Goal: Information Seeking & Learning: Learn about a topic

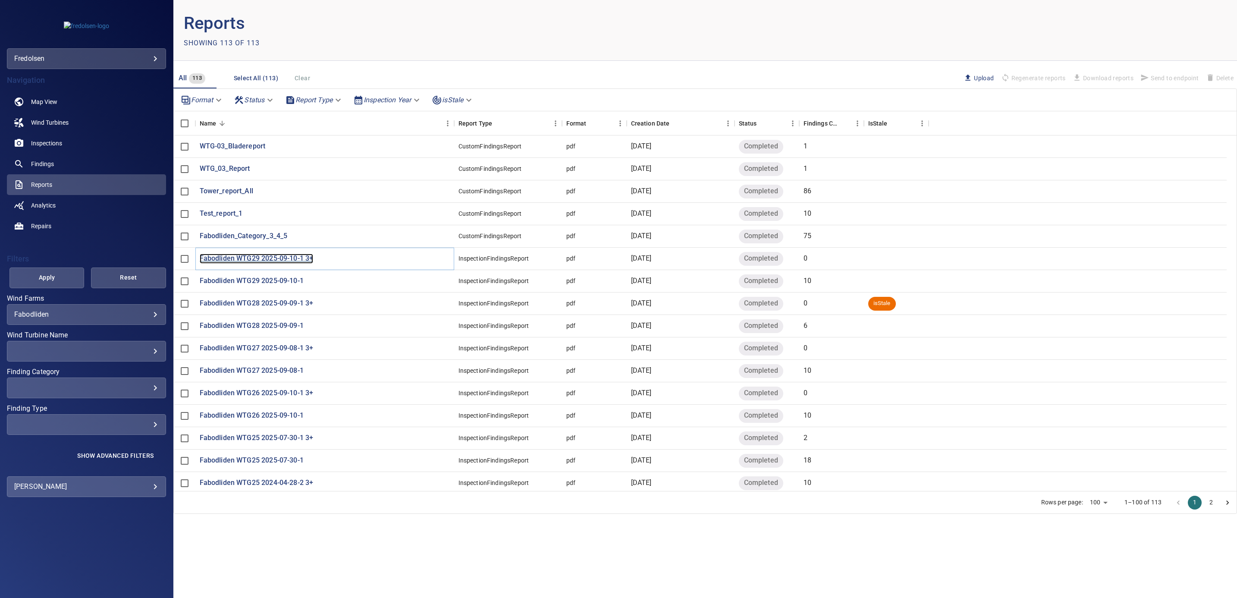
click at [262, 257] on p "Fabodliden WTG29 2025-09-10-1 3+" at bounding box center [257, 259] width 114 height 10
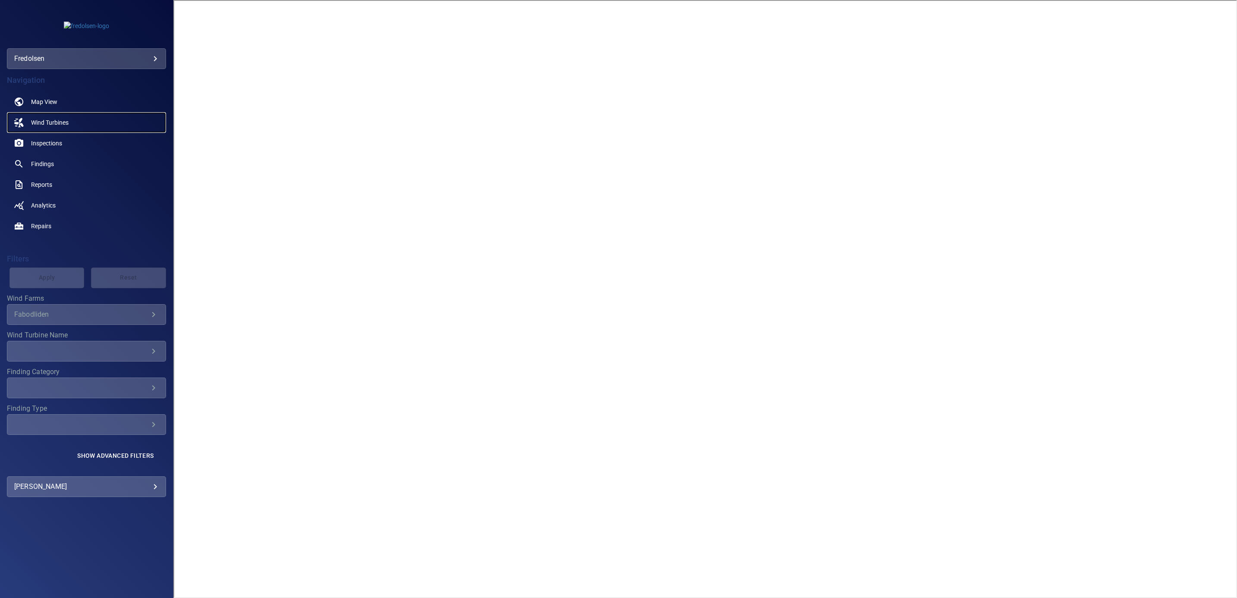
click at [41, 120] on span "Wind Turbines" at bounding box center [50, 122] width 38 height 9
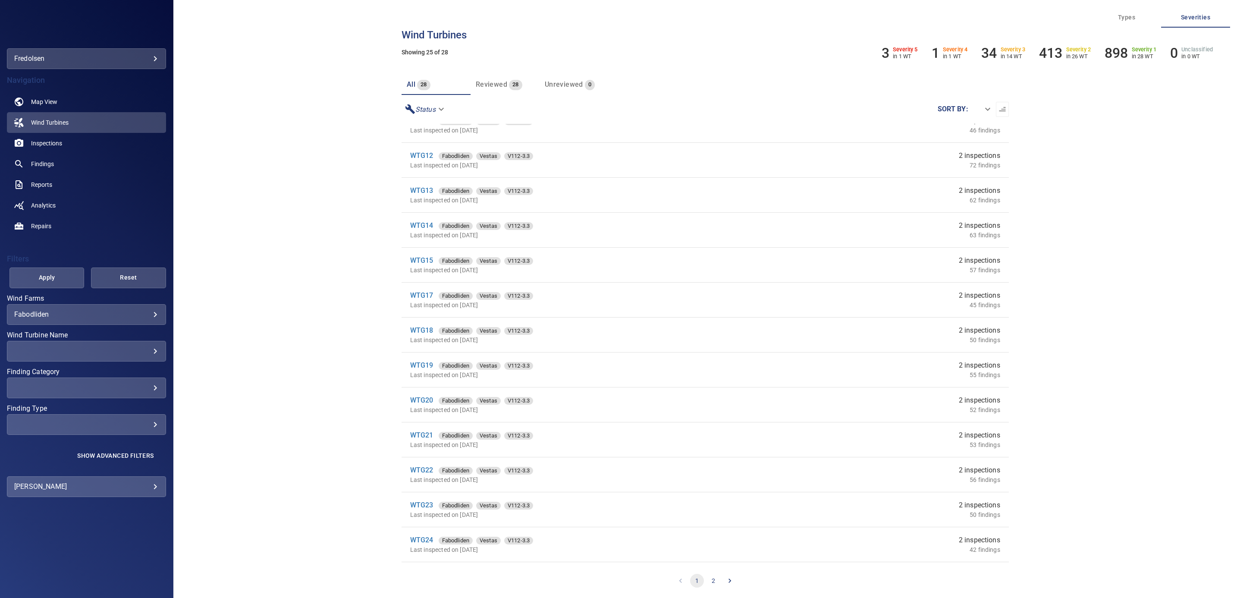
scroll to position [433, 0]
click at [712, 416] on button "2" at bounding box center [713, 581] width 14 height 14
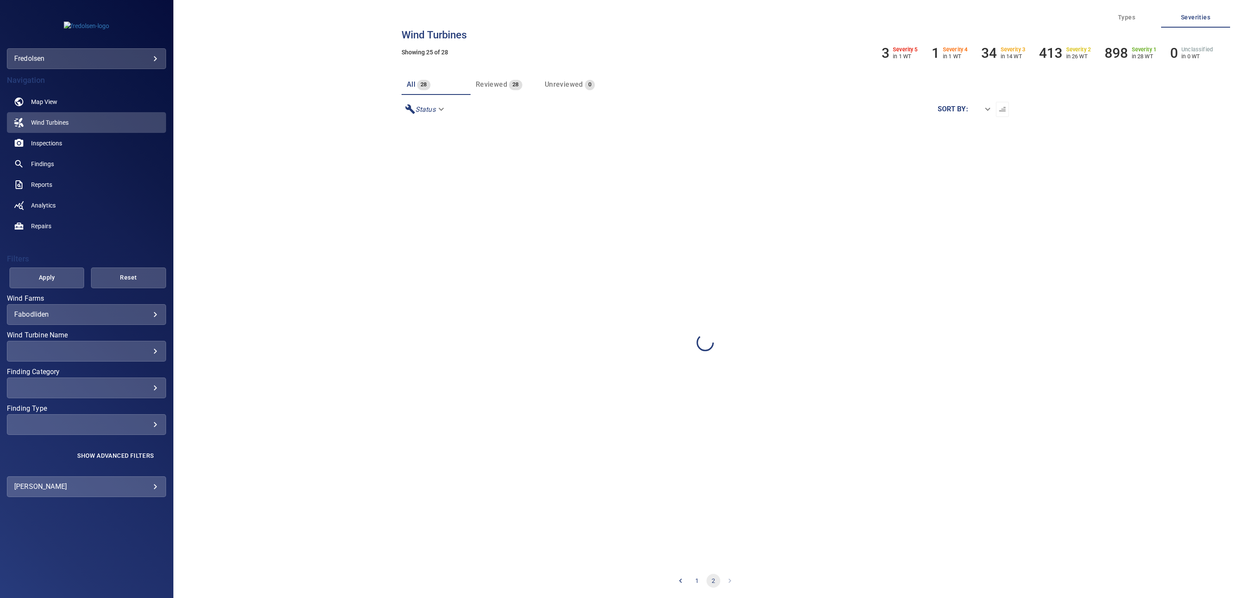
scroll to position [0, 0]
click at [410, 204] on link "WTG29" at bounding box center [421, 206] width 23 height 8
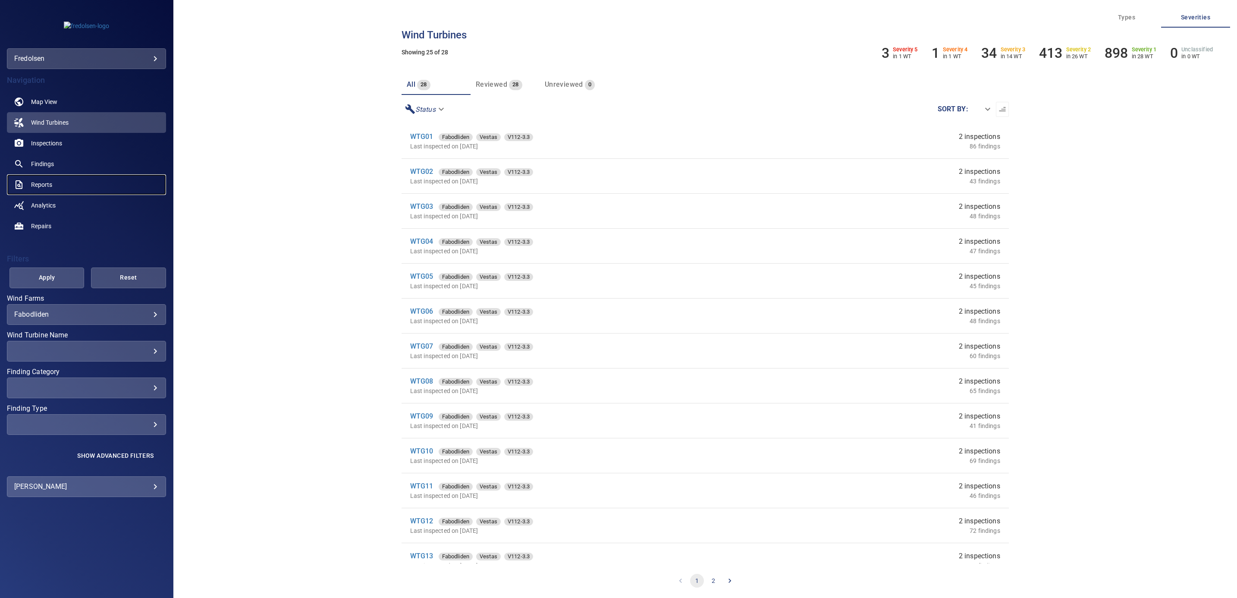
click at [41, 184] on span "Reports" at bounding box center [41, 184] width 21 height 9
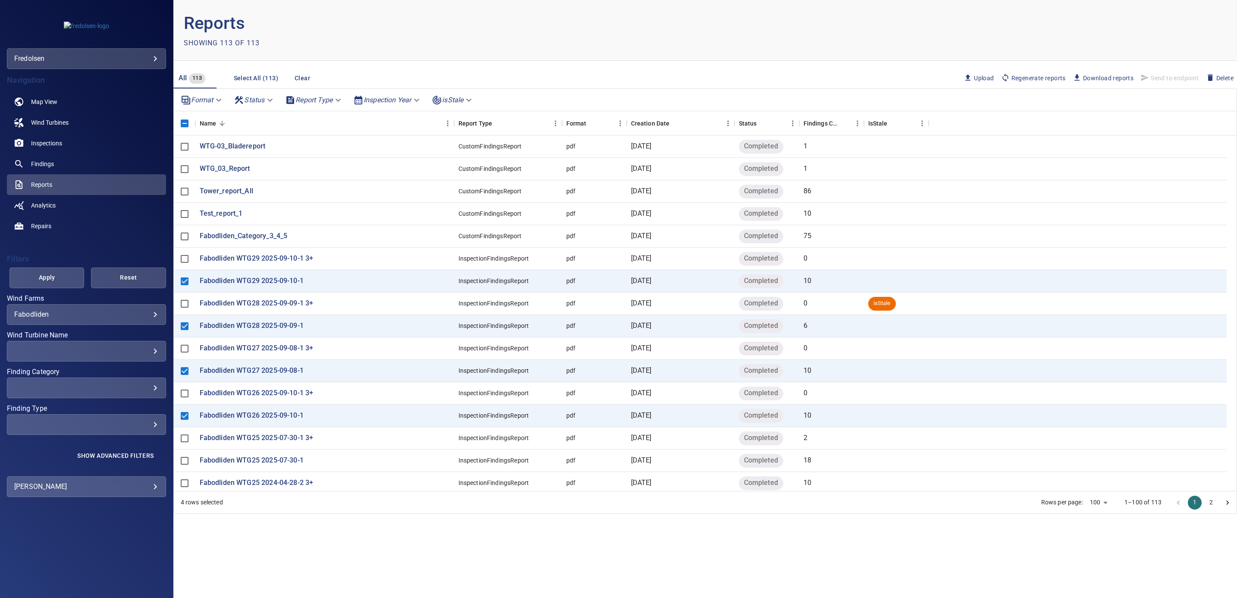
click at [822, 75] on span "Download reports" at bounding box center [1103, 77] width 61 height 9
click at [47, 118] on span "Wind Turbines" at bounding box center [50, 122] width 38 height 9
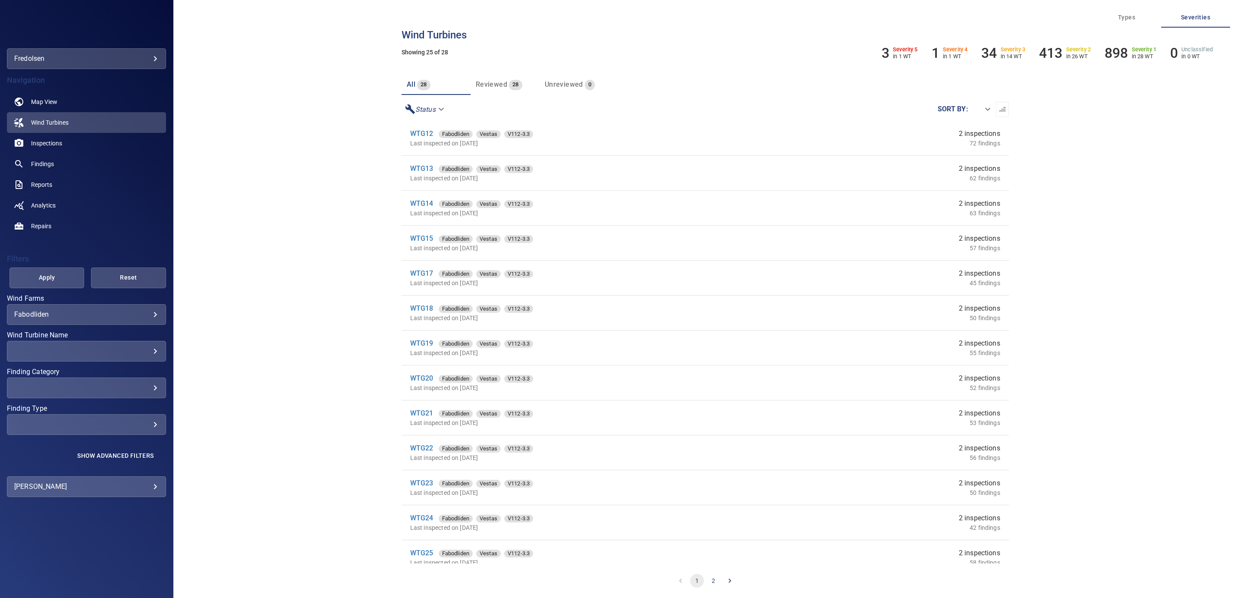
scroll to position [433, 0]
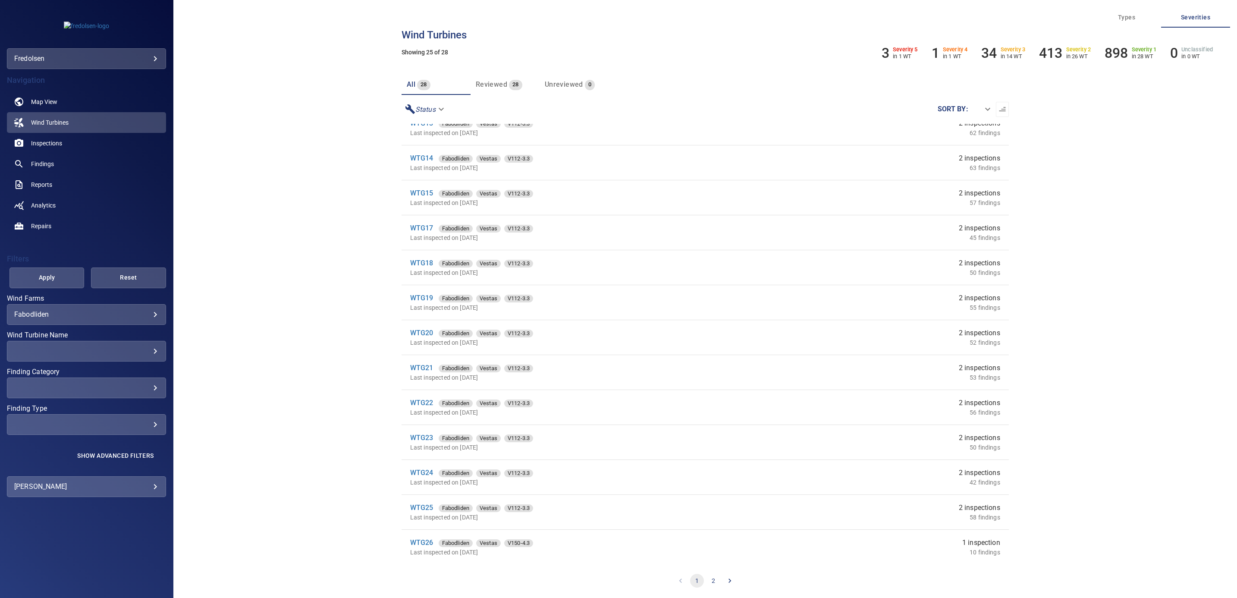
click at [716, 416] on button "2" at bounding box center [713, 581] width 14 height 14
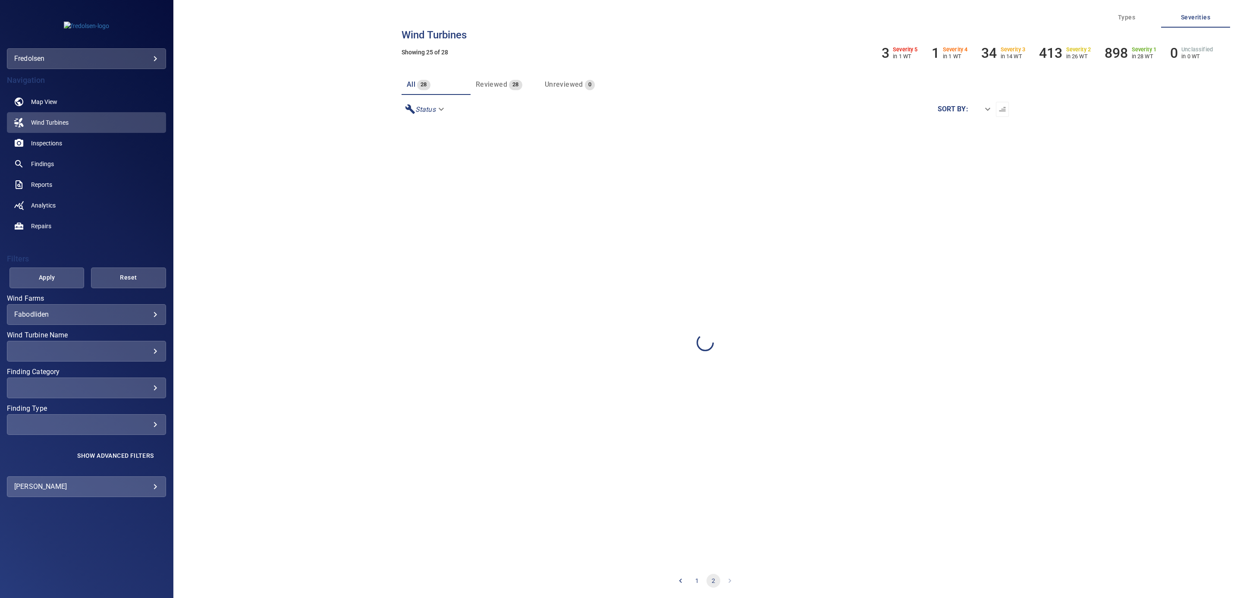
scroll to position [0, 0]
click at [420, 206] on link "WTG29" at bounding box center [421, 206] width 23 height 8
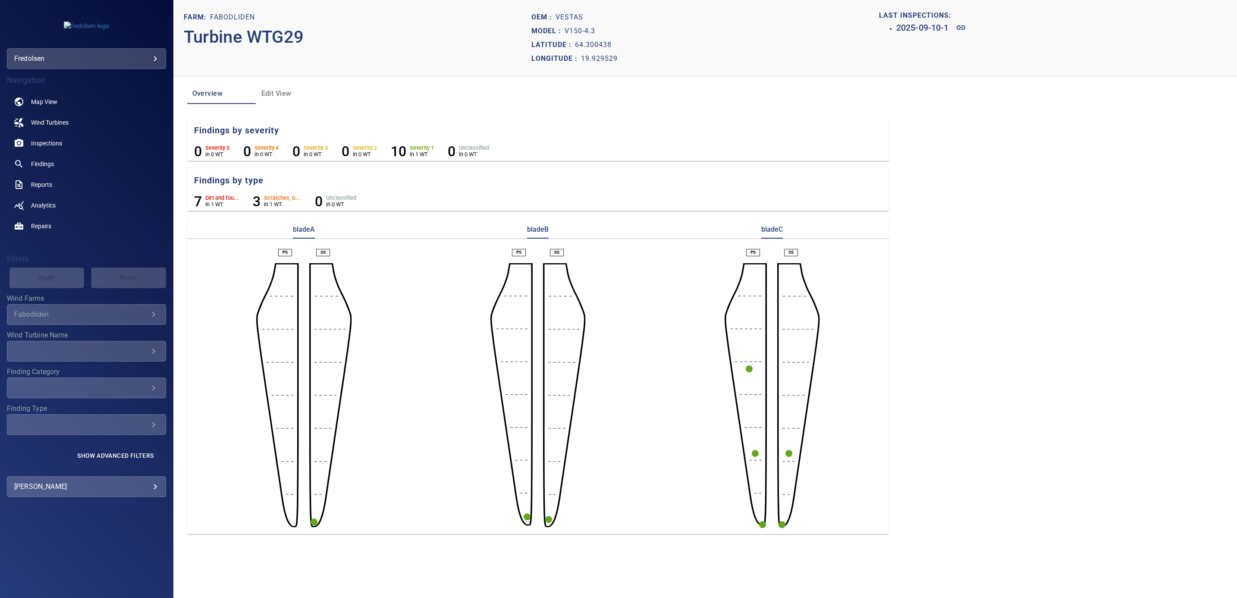
click at [750, 370] on circle "button" at bounding box center [749, 368] width 7 height 7
click at [722, 392] on icon at bounding box center [724, 388] width 10 height 10
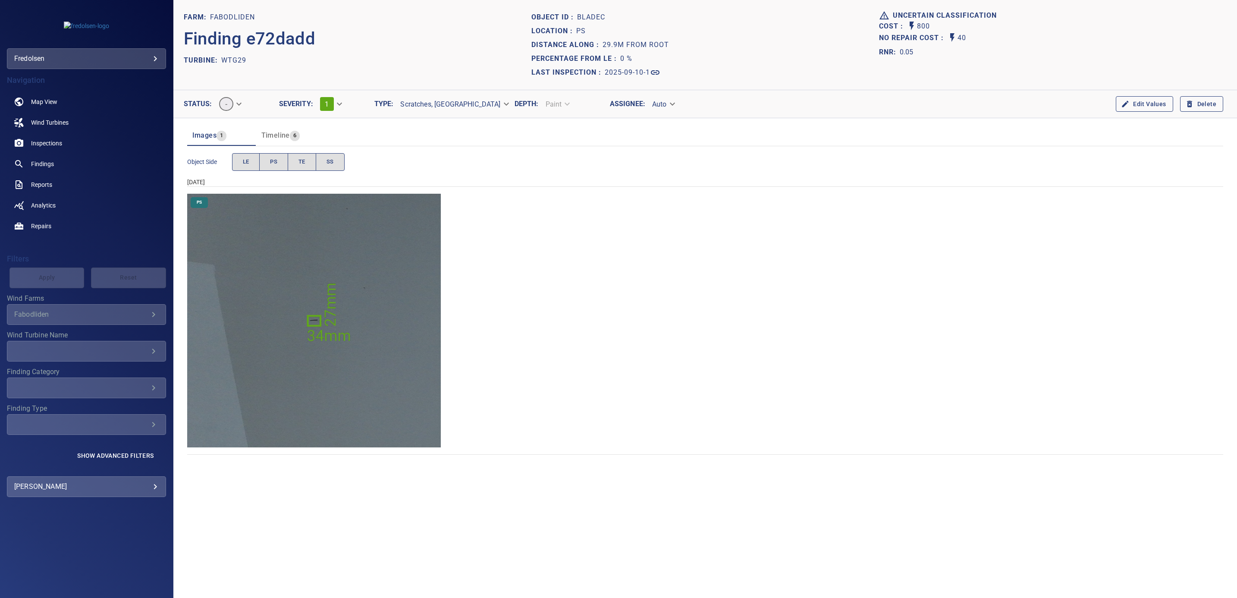
click at [341, 264] on img "Fabodliden/WTG29/2025-09-10-1/2025-09-10-1/image155wp167.jpg" at bounding box center [314, 321] width 254 height 254
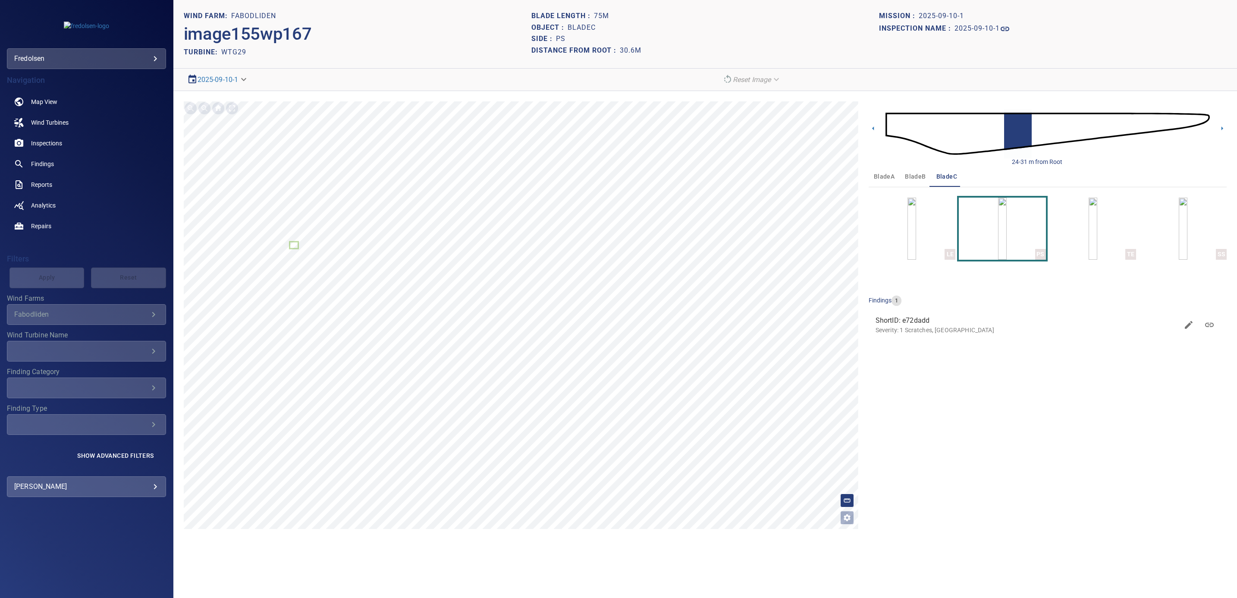
click at [822, 131] on img at bounding box center [1047, 133] width 324 height 78
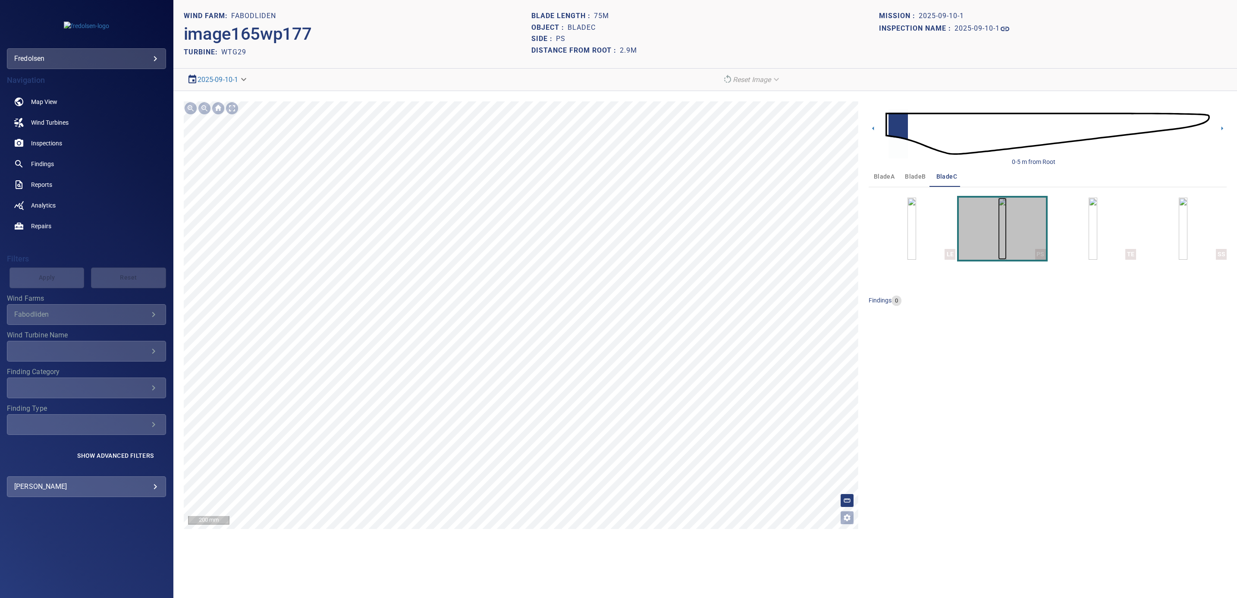
click at [822, 232] on img "button" at bounding box center [1002, 229] width 9 height 62
click at [822, 226] on img "button" at bounding box center [911, 229] width 9 height 62
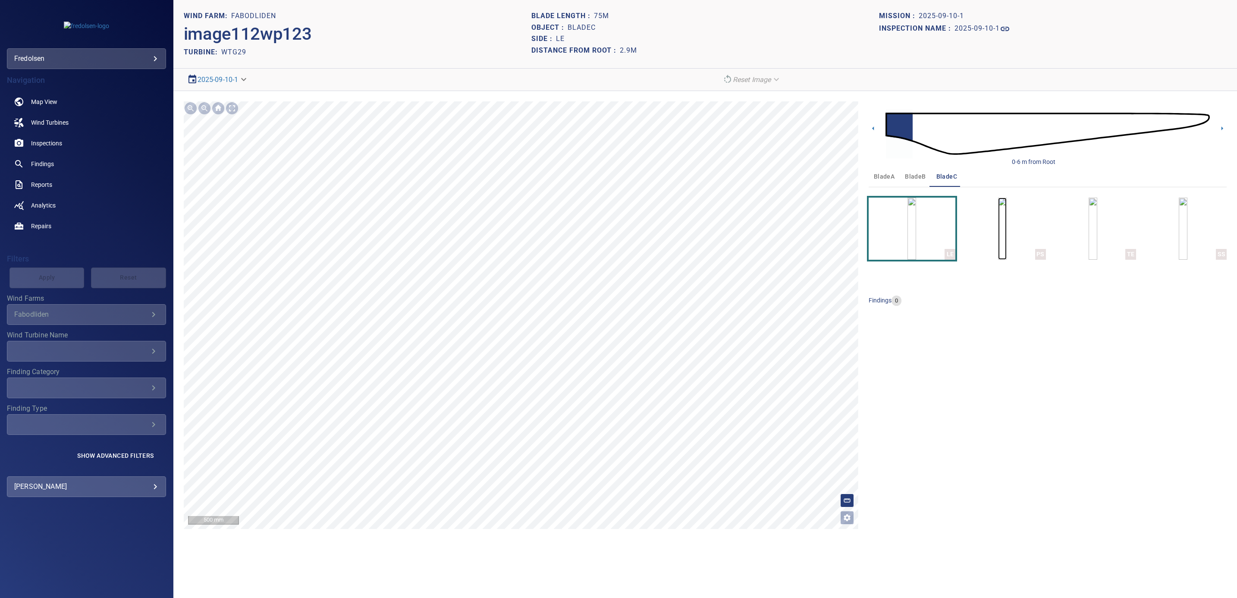
click at [822, 235] on img "button" at bounding box center [1002, 229] width 9 height 62
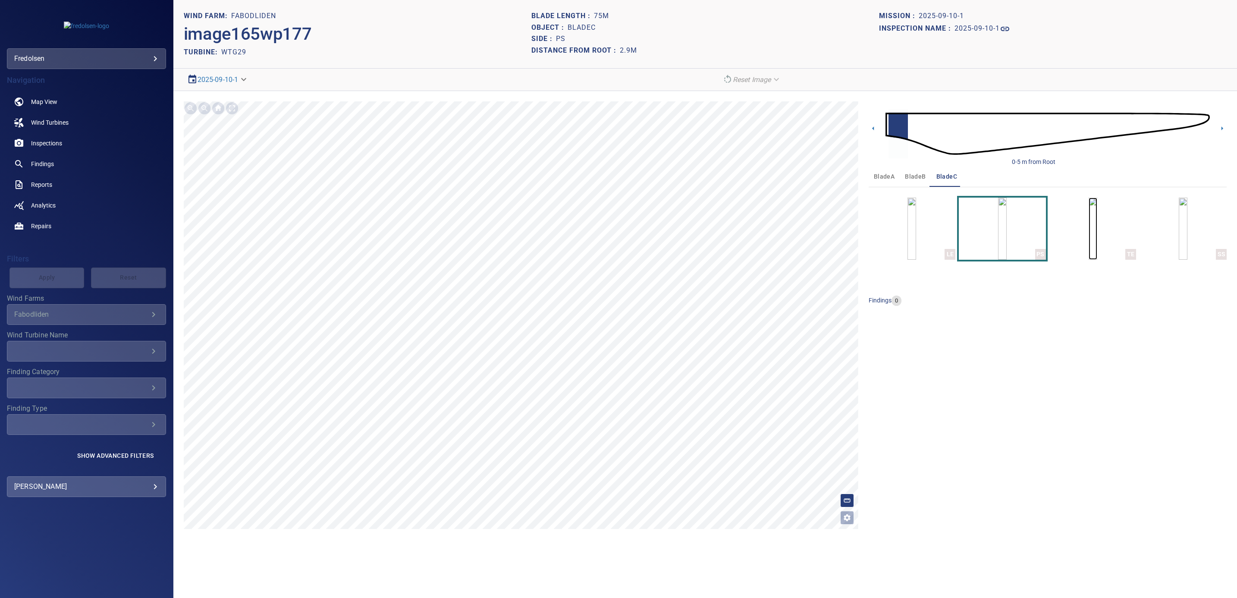
click at [822, 227] on img "button" at bounding box center [1093, 229] width 9 height 62
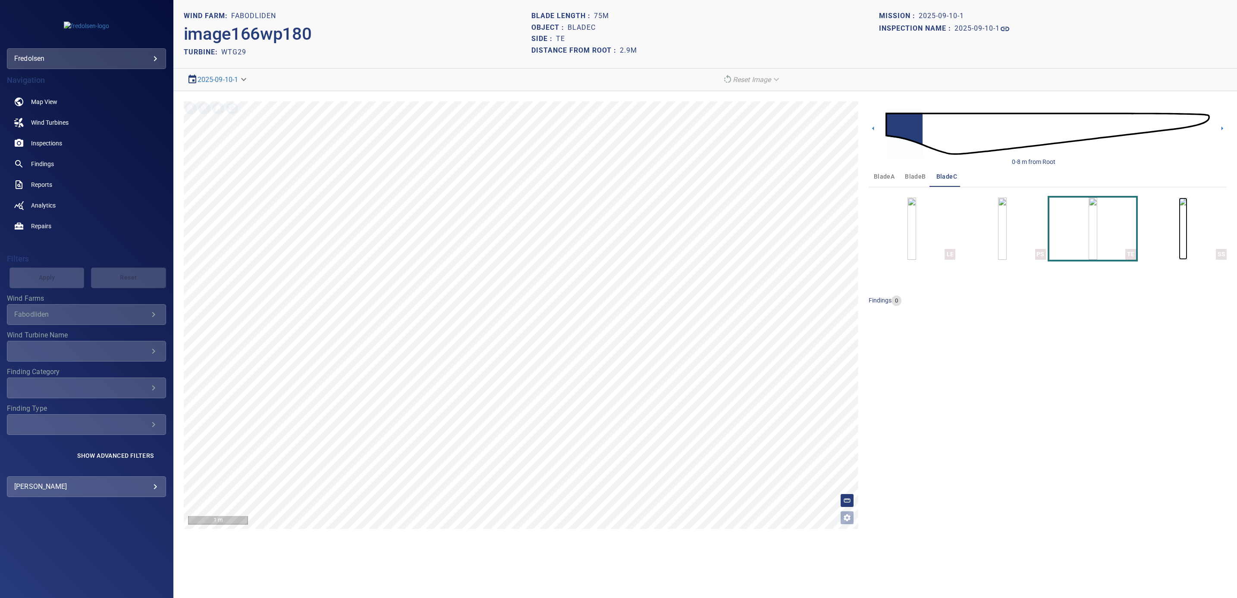
click at [822, 224] on img "button" at bounding box center [1183, 229] width 9 height 62
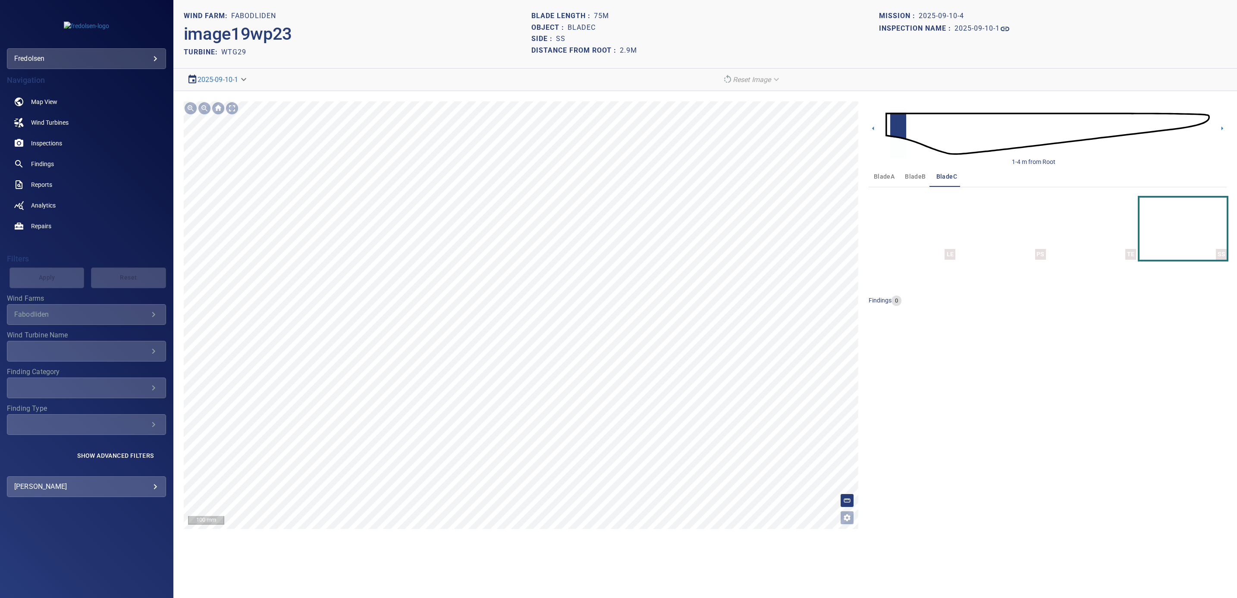
click at [822, 245] on div "**********" at bounding box center [705, 315] width 1064 height 448
click at [822, 131] on icon at bounding box center [1222, 128] width 9 height 9
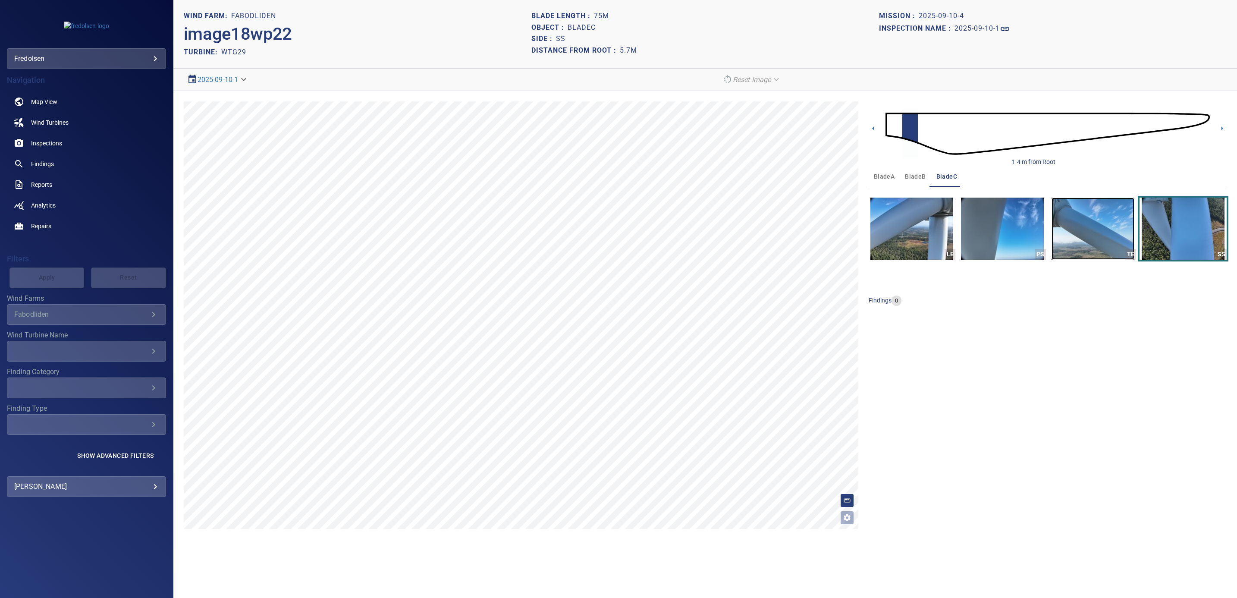
click at [822, 241] on img "button" at bounding box center [1093, 229] width 83 height 62
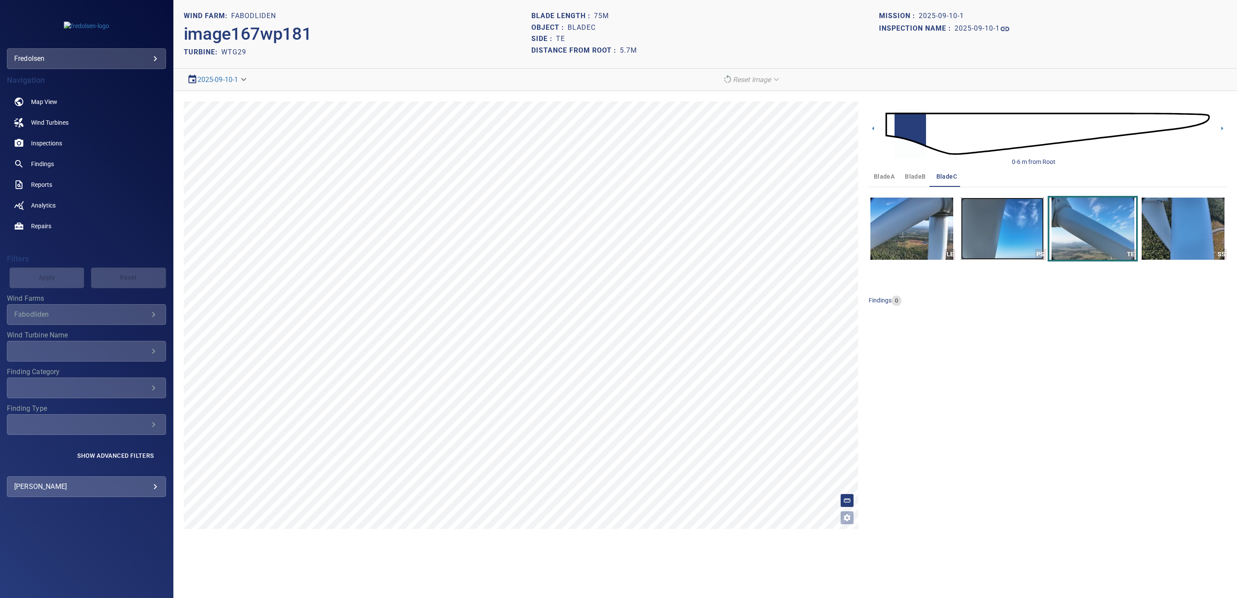
click at [822, 243] on img "button" at bounding box center [1002, 229] width 83 height 62
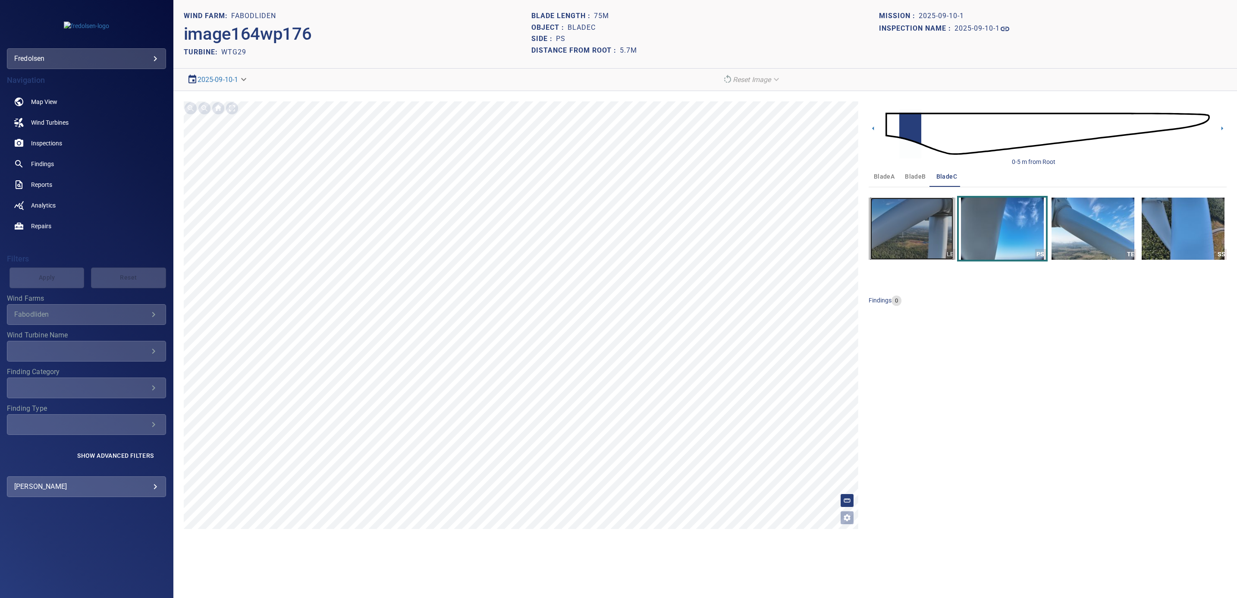
click at [822, 242] on img "button" at bounding box center [911, 229] width 83 height 62
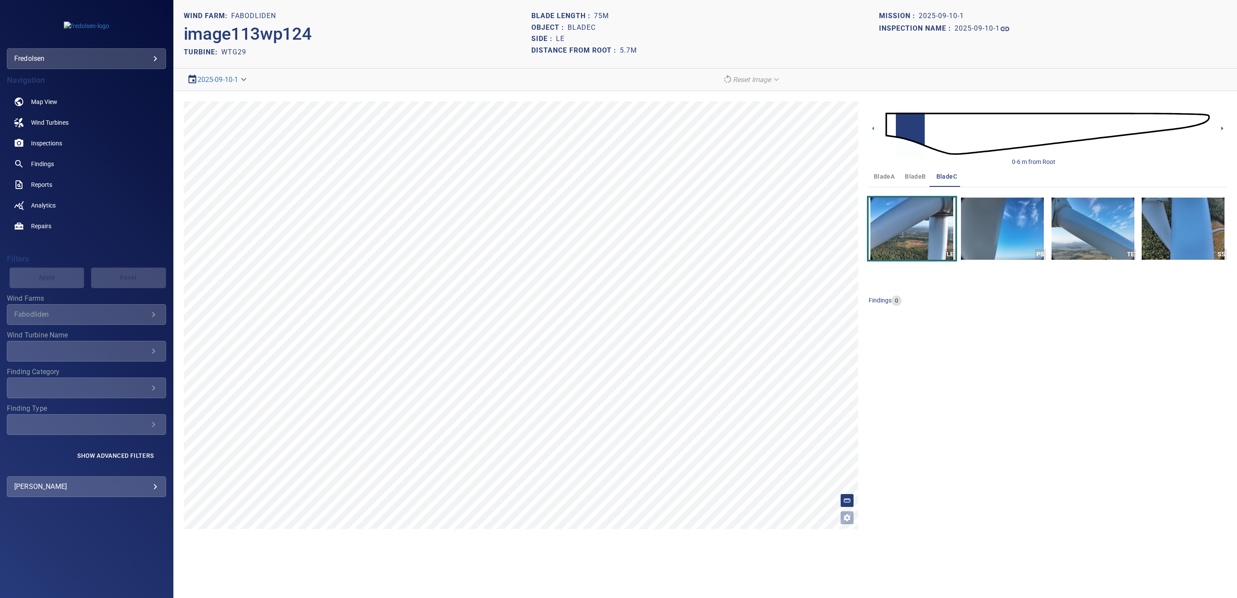
click at [822, 129] on icon at bounding box center [1222, 128] width 9 height 9
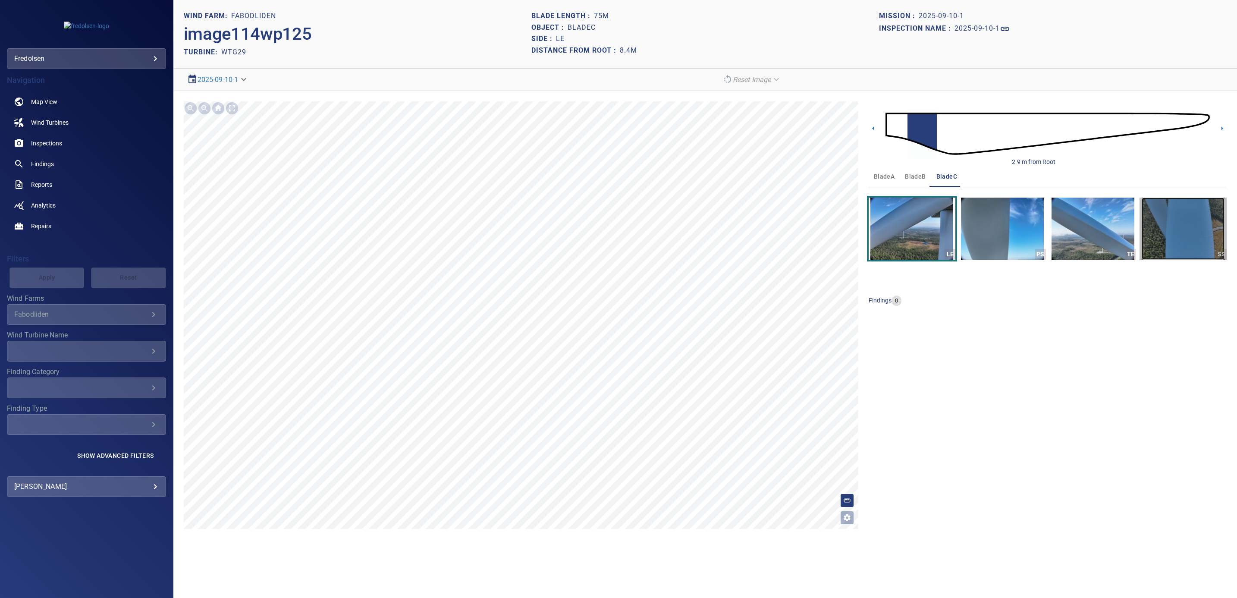
click at [822, 229] on img "button" at bounding box center [1183, 229] width 83 height 62
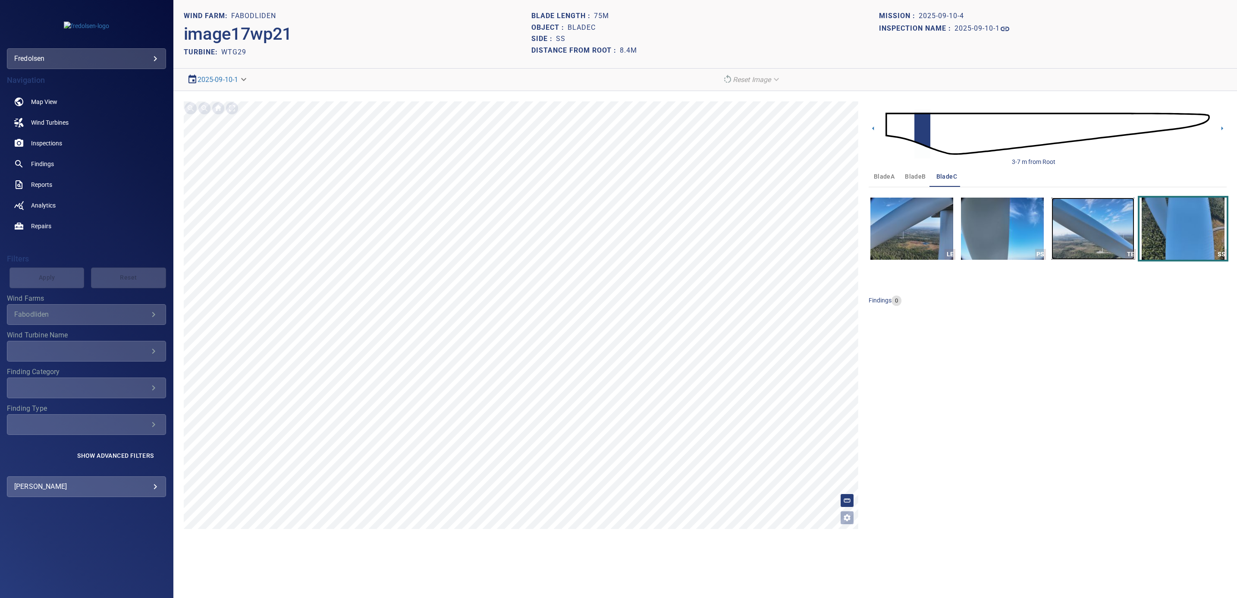
click at [822, 237] on img "button" at bounding box center [1093, 229] width 83 height 62
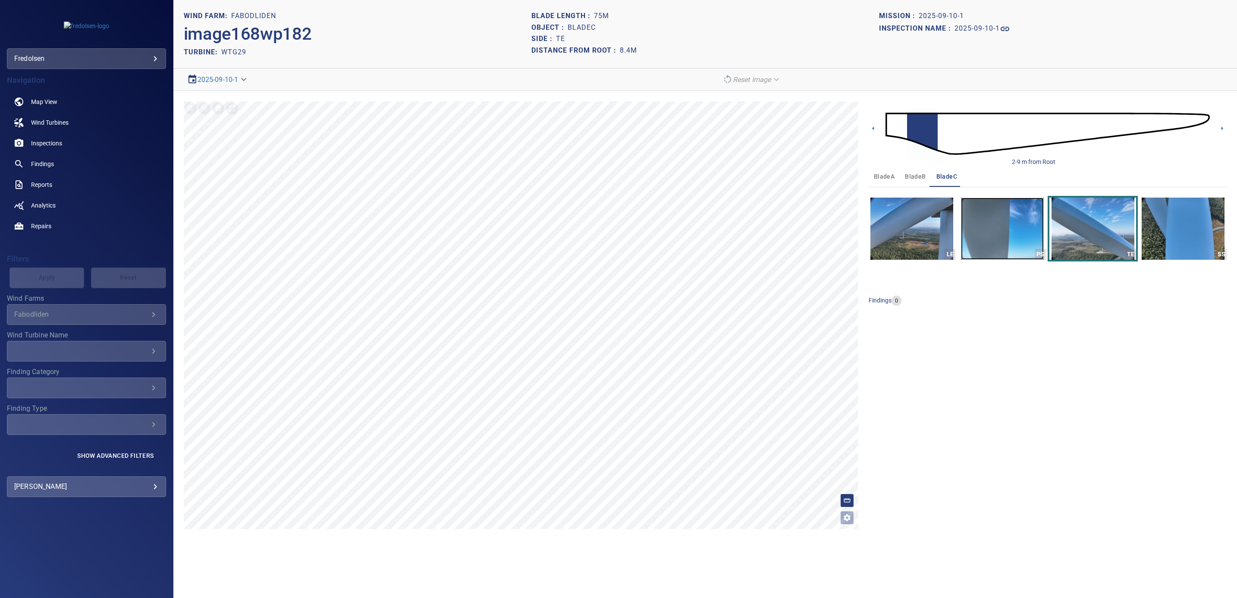
click at [822, 241] on img "button" at bounding box center [1002, 229] width 83 height 62
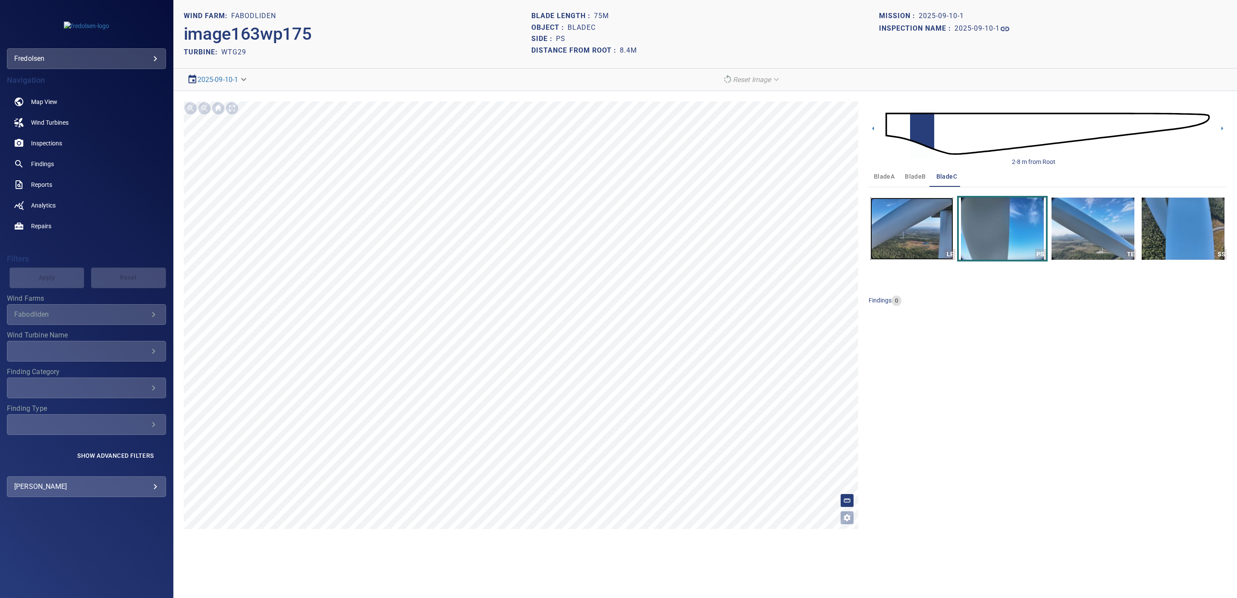
click at [822, 239] on img "button" at bounding box center [911, 229] width 83 height 62
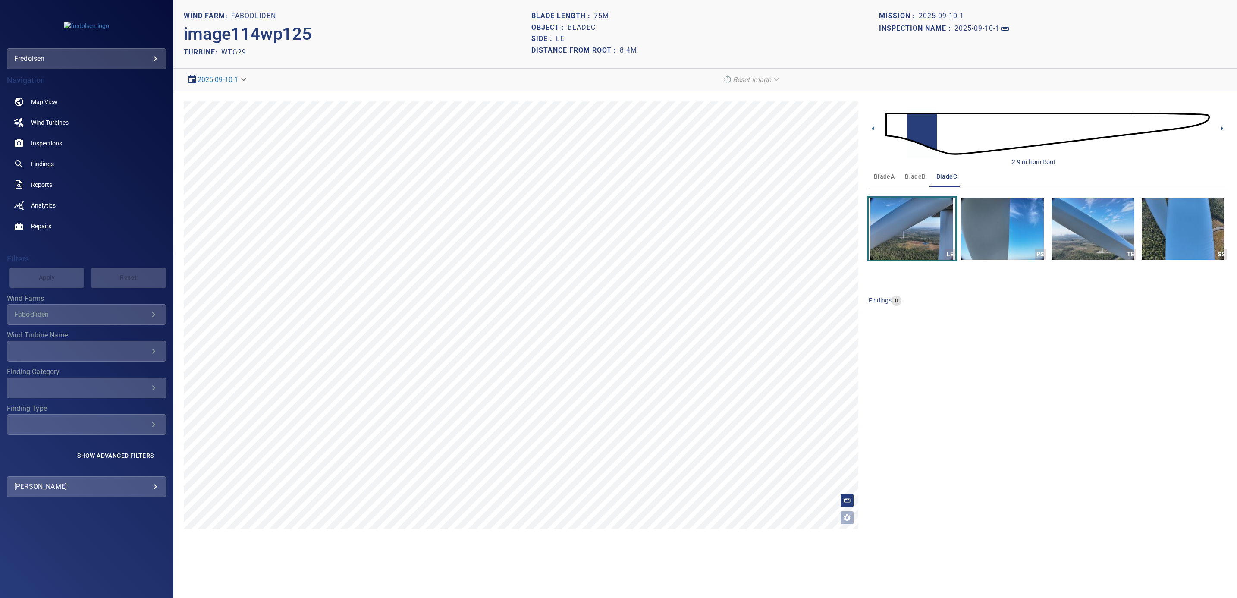
click at [822, 130] on icon at bounding box center [1222, 128] width 9 height 9
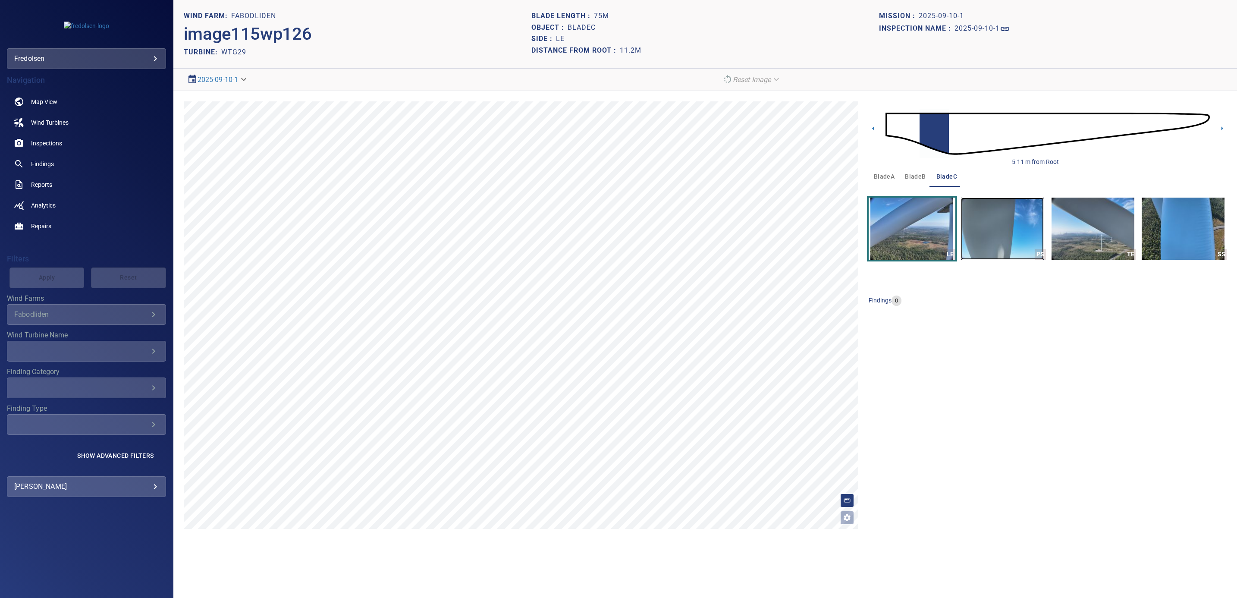
click at [822, 243] on img "button" at bounding box center [1002, 229] width 83 height 62
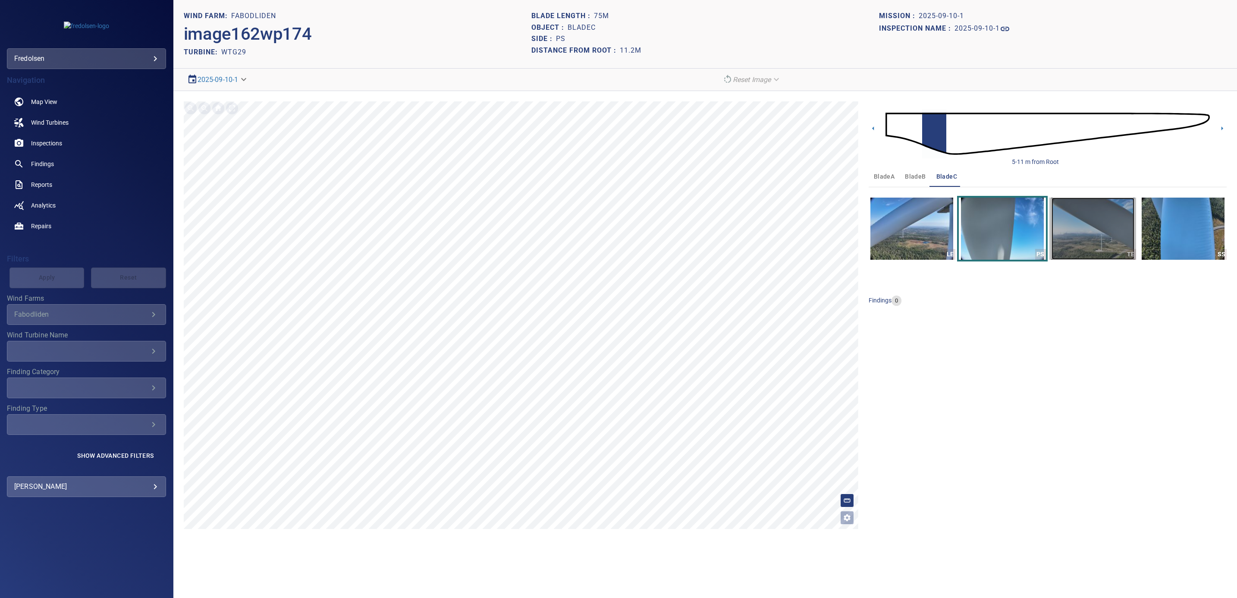
click at [822, 238] on img "button" at bounding box center [1093, 229] width 83 height 62
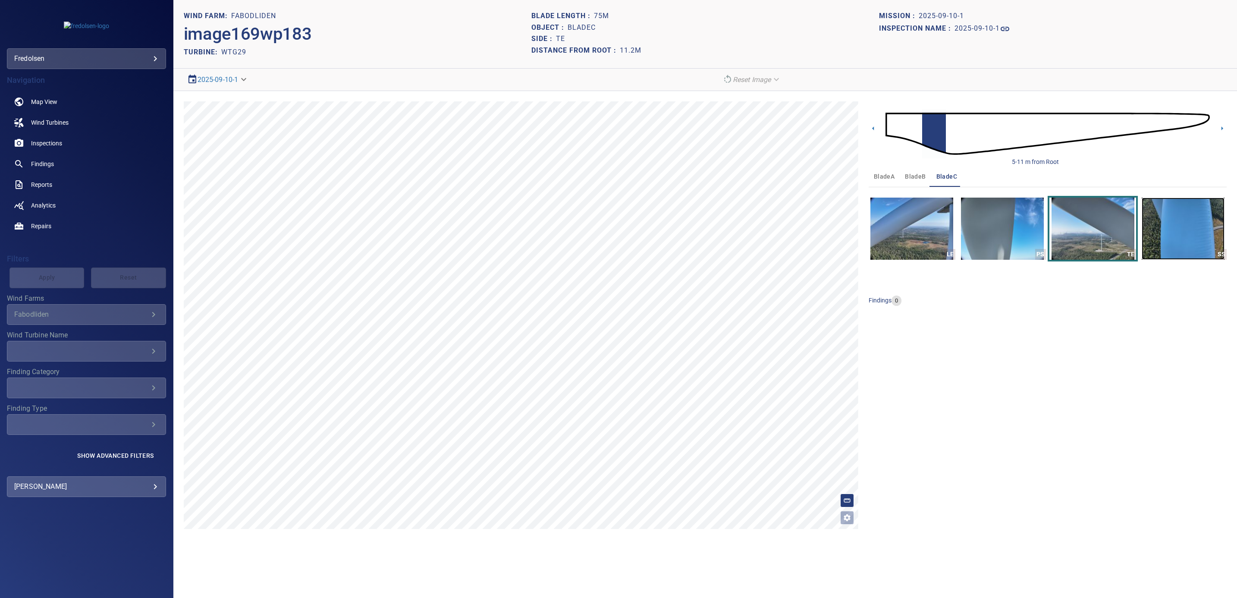
click at [822, 228] on img "button" at bounding box center [1183, 229] width 83 height 62
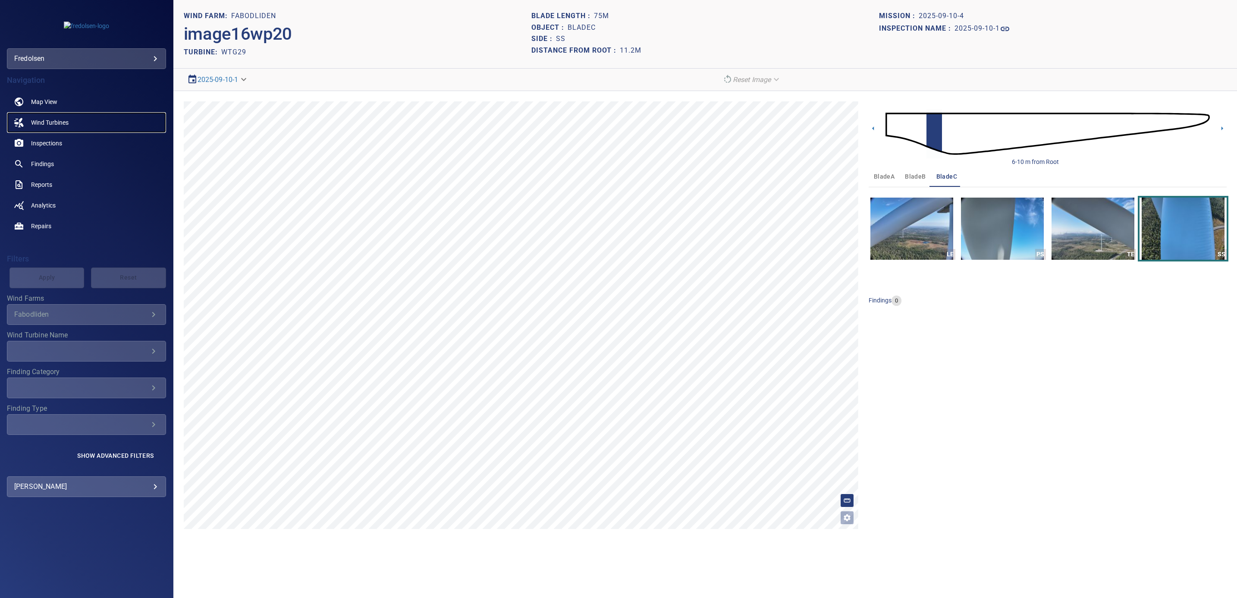
click at [47, 123] on span "Wind Turbines" at bounding box center [50, 122] width 38 height 9
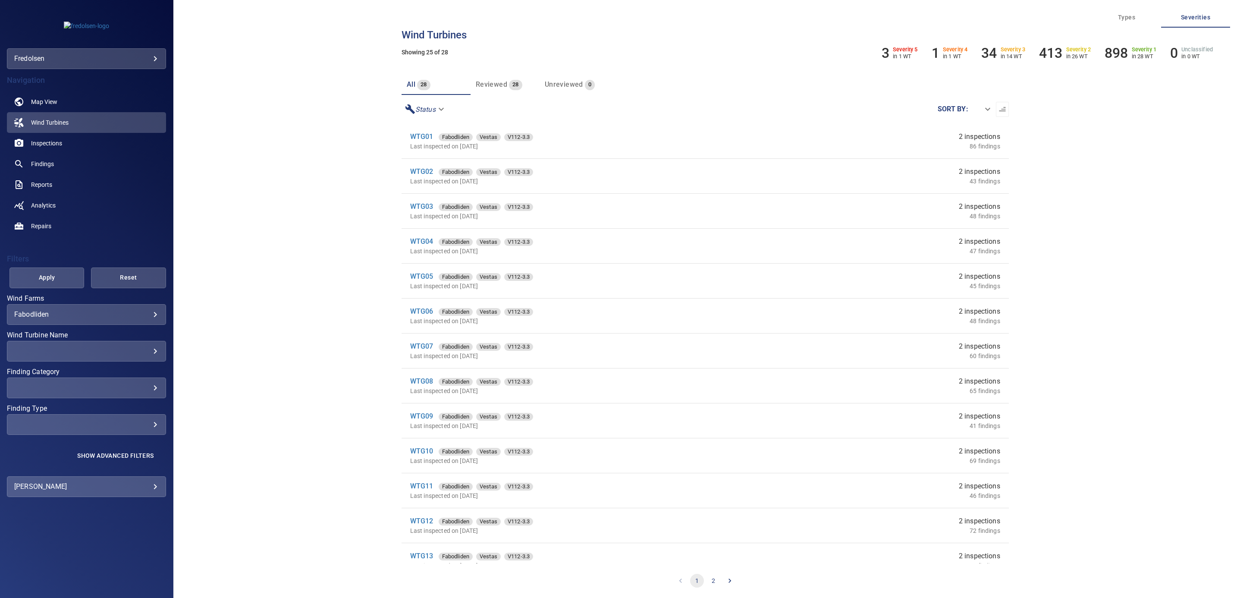
click at [822, 329] on li "WTG06 Fabodliden Vestas V112-3.3 Last inspected on [DATE] 2 inspections 48 find…" at bounding box center [705, 315] width 607 height 35
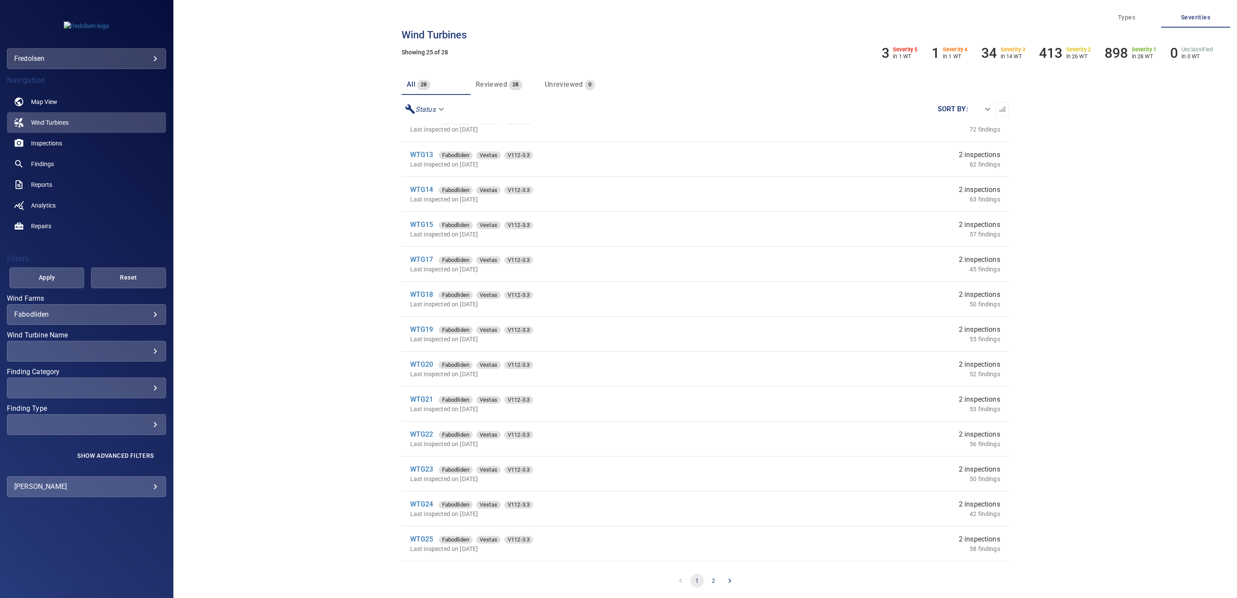
scroll to position [433, 0]
click at [713, 416] on button "2" at bounding box center [713, 581] width 14 height 14
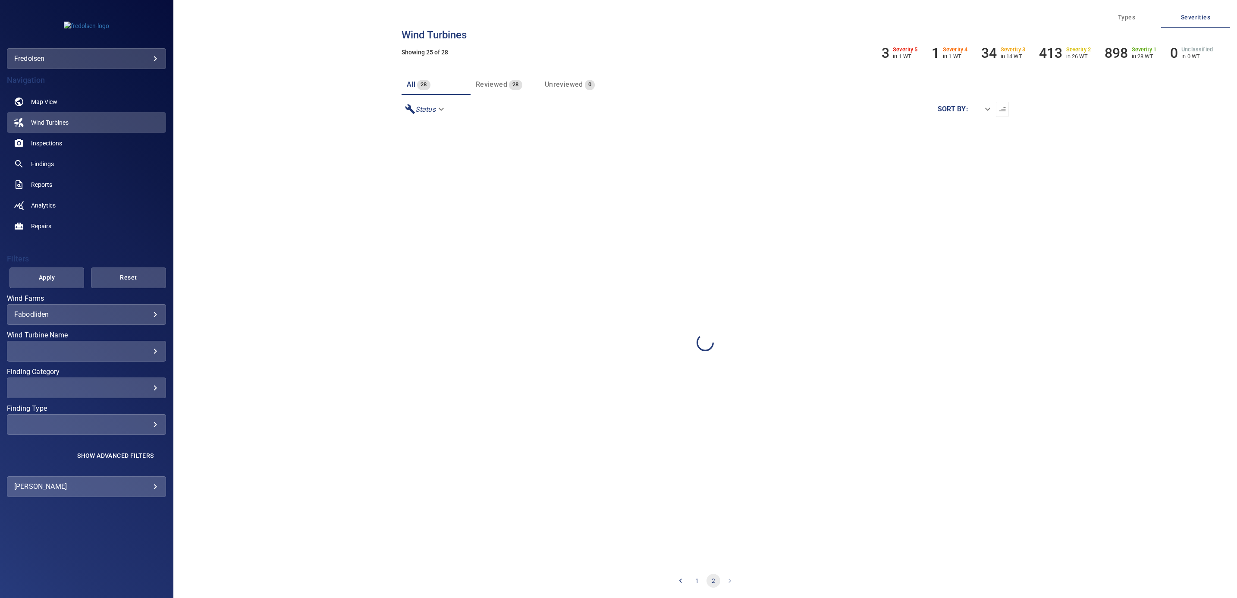
scroll to position [0, 0]
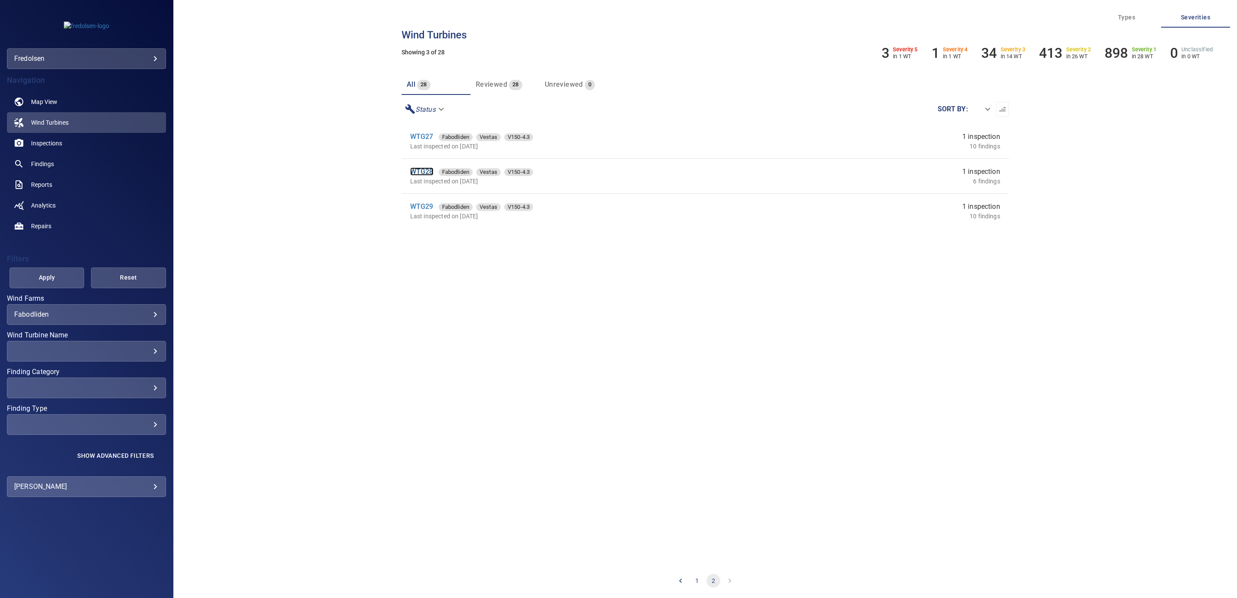
click at [427, 169] on link "WTG28" at bounding box center [421, 171] width 23 height 8
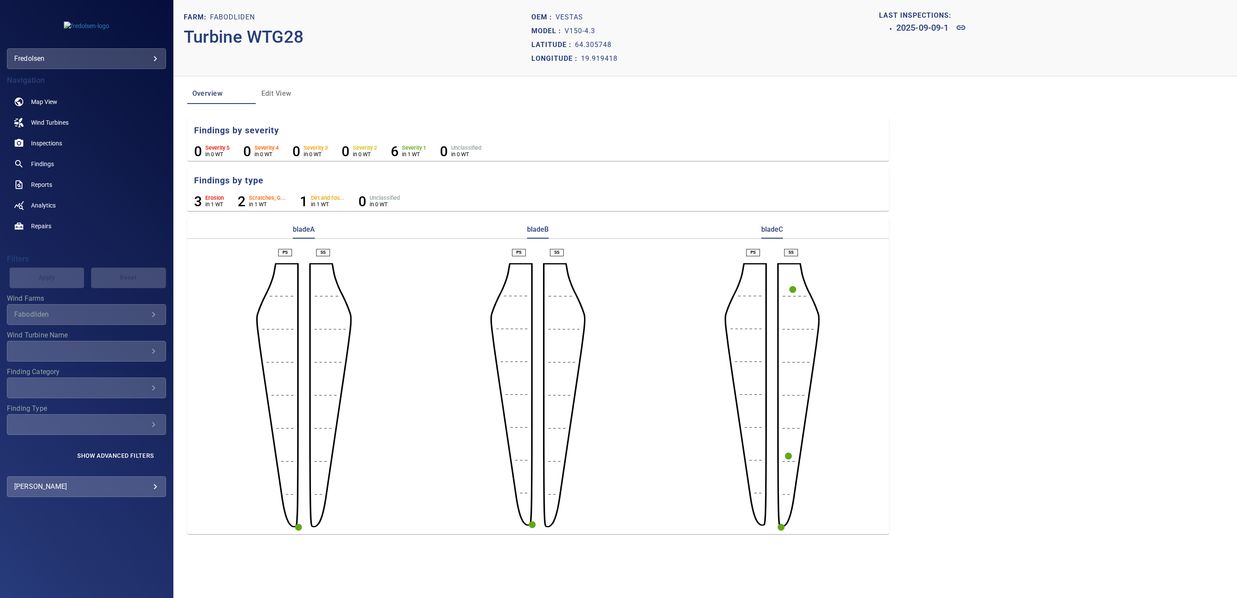
click at [297, 416] on circle "button" at bounding box center [298, 527] width 7 height 7
click at [433, 416] on icon at bounding box center [433, 542] width 9 height 4
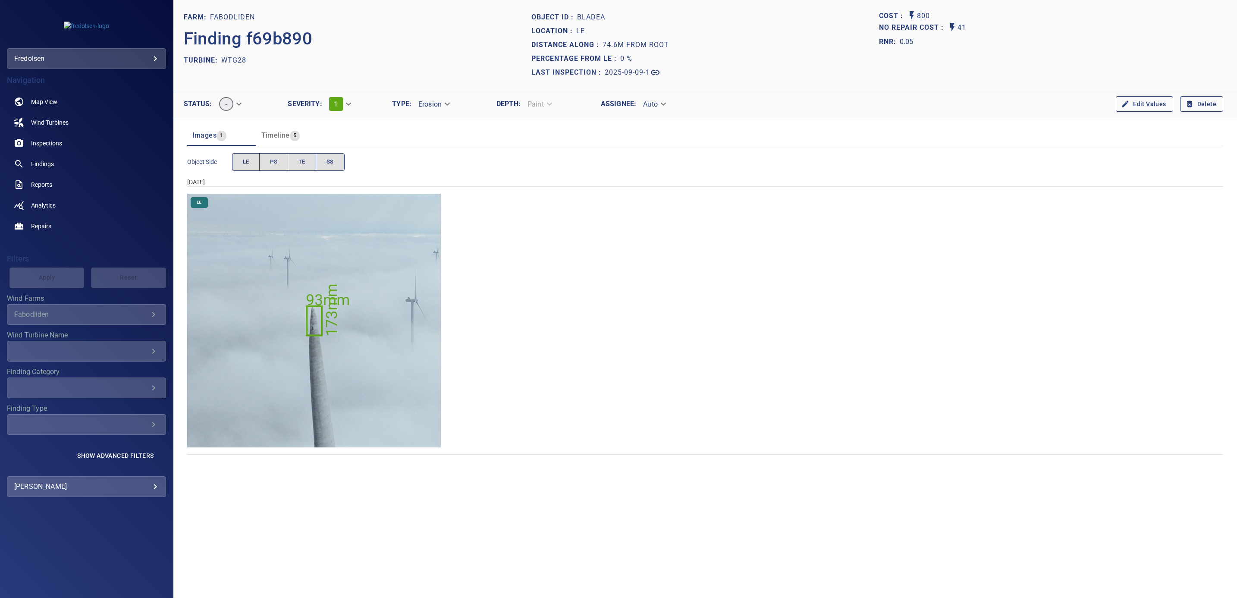
click at [370, 415] on img "Fabodliden/WTG28/2025-09-09-1/2025-09-09-3/image30wp32.jpg" at bounding box center [314, 321] width 254 height 254
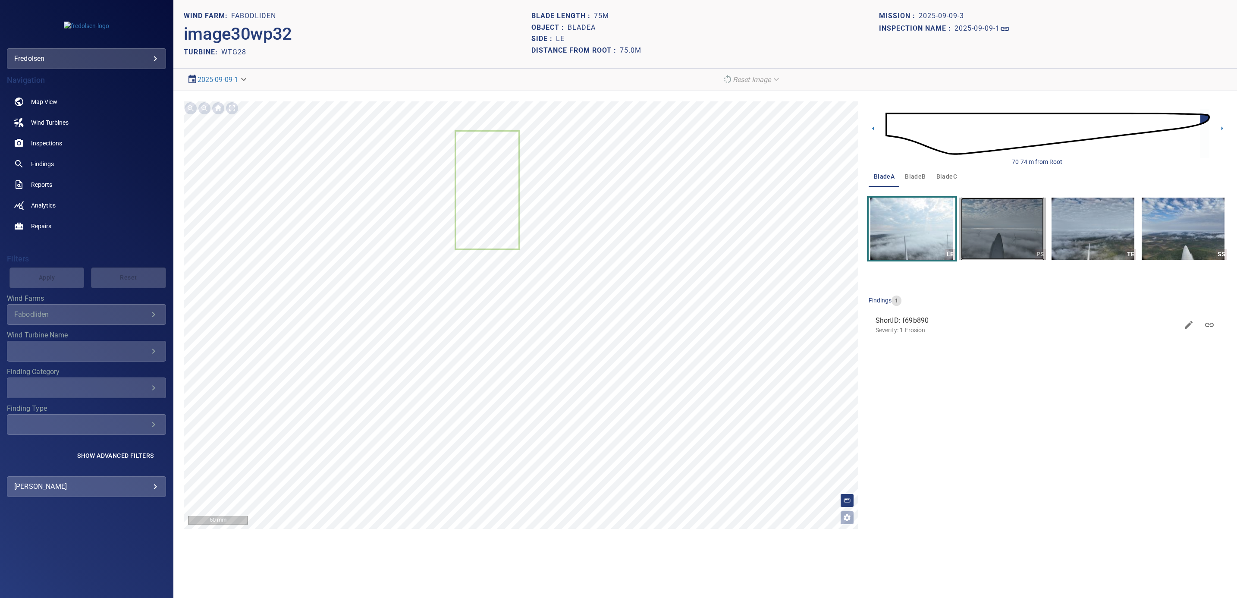
click at [822, 251] on img "button" at bounding box center [1002, 229] width 83 height 62
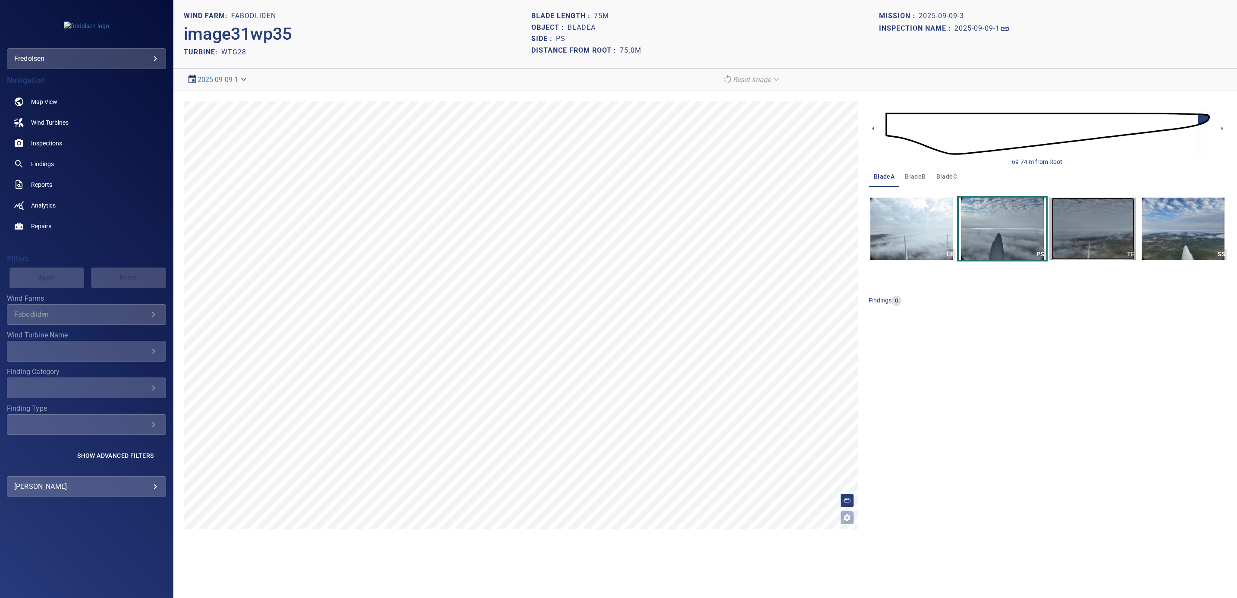
click at [822, 241] on img "button" at bounding box center [1093, 229] width 83 height 62
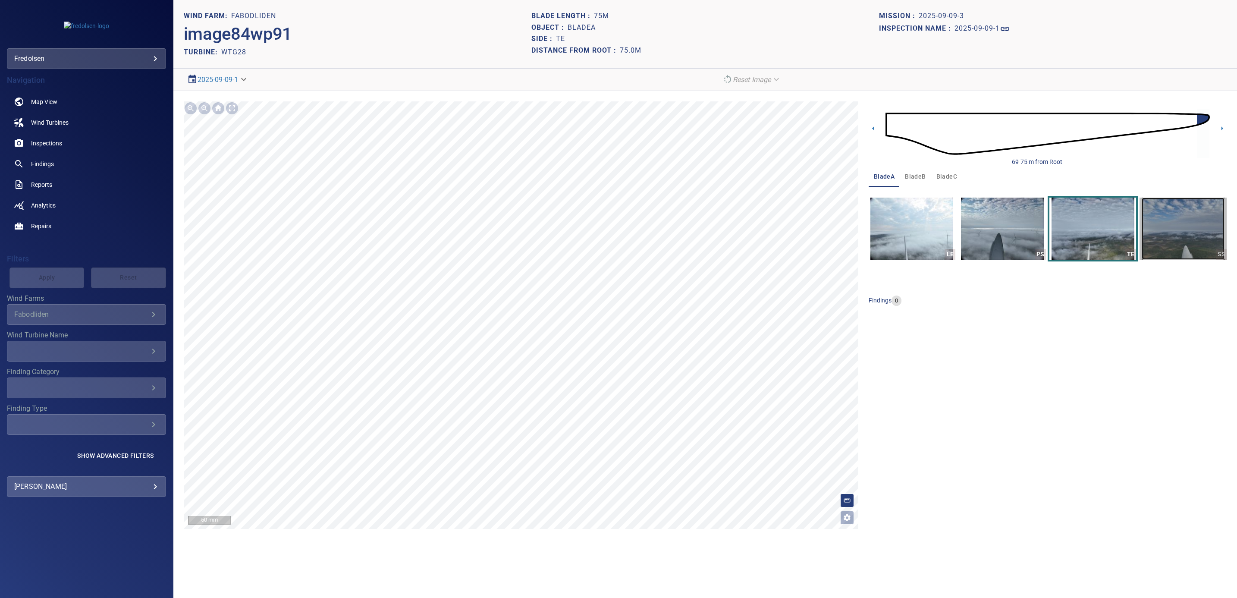
click at [822, 233] on img "button" at bounding box center [1183, 229] width 83 height 62
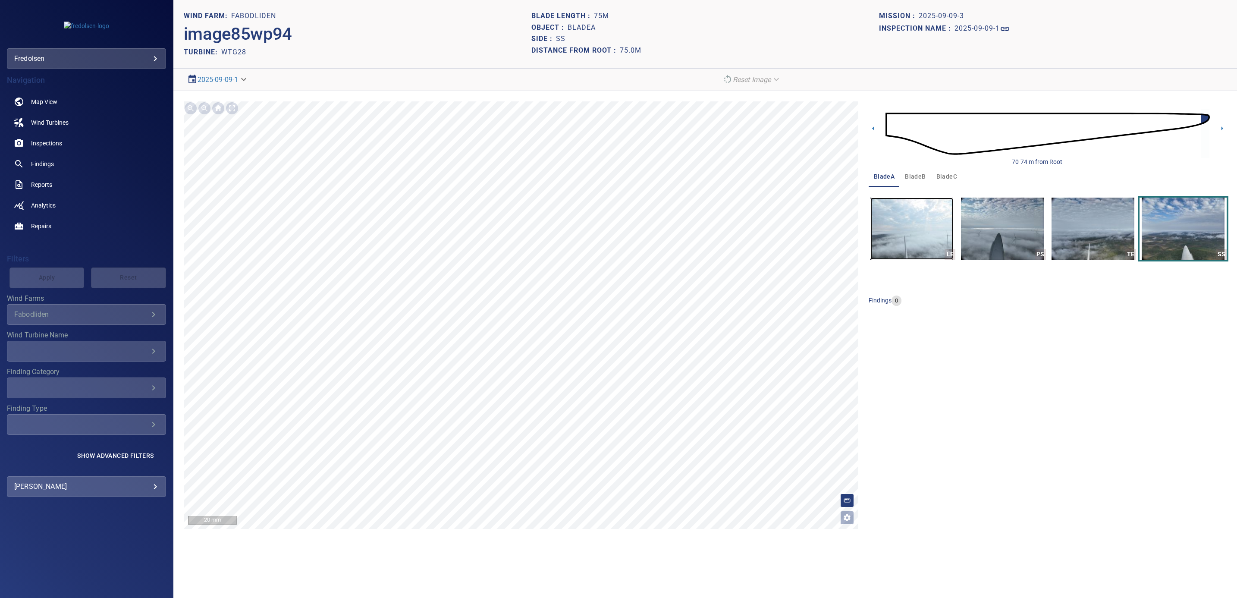
click at [822, 244] on img "button" at bounding box center [911, 229] width 83 height 62
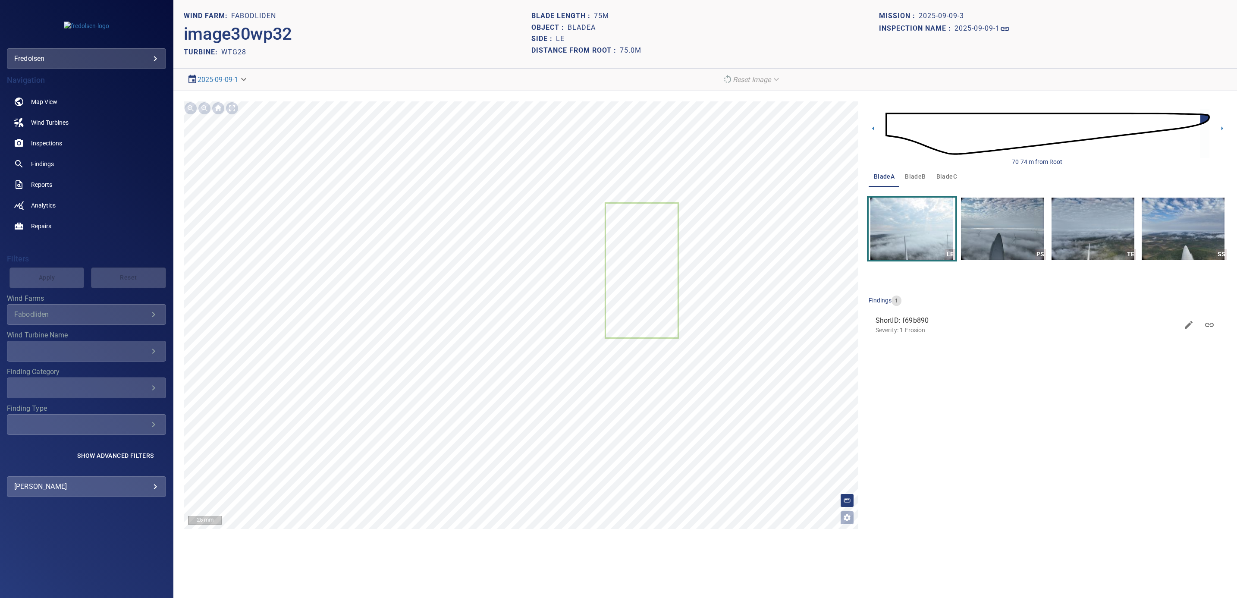
click at [822, 132] on img at bounding box center [1047, 133] width 324 height 78
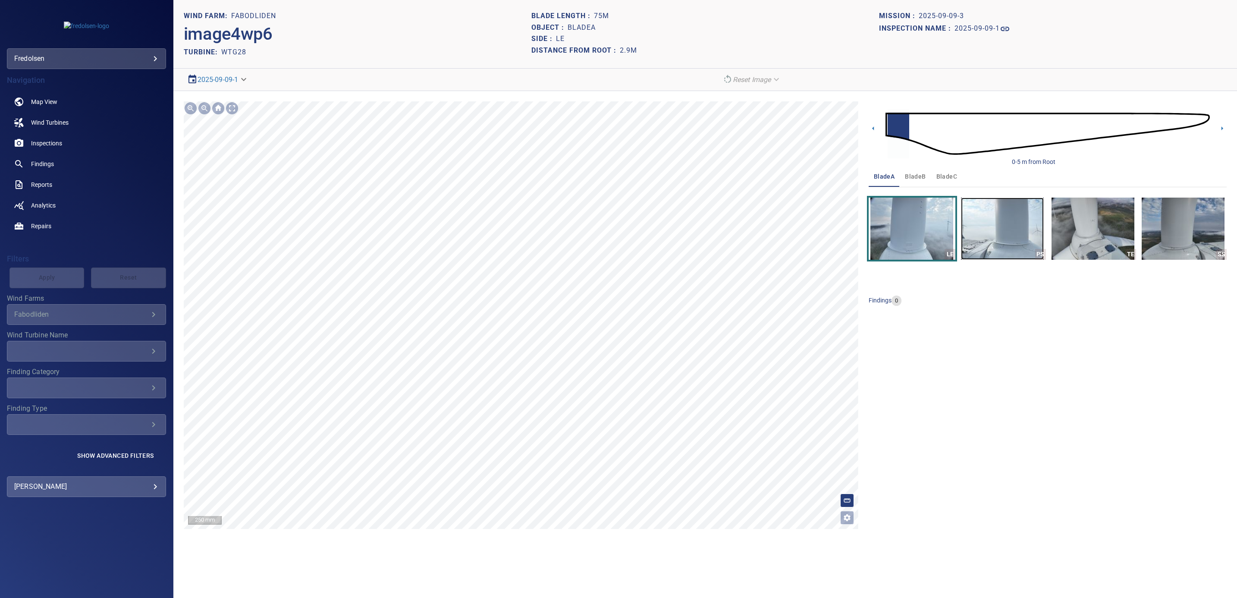
click at [822, 236] on img "button" at bounding box center [1002, 229] width 83 height 62
click at [822, 223] on img "button" at bounding box center [1093, 229] width 83 height 62
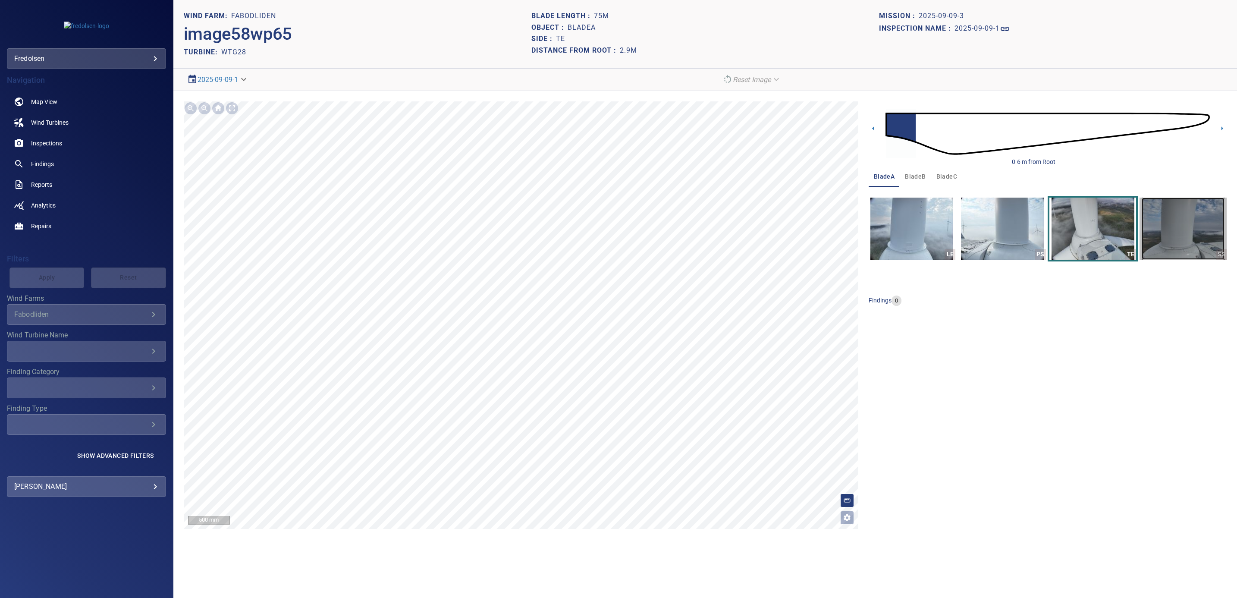
click at [822, 235] on img "button" at bounding box center [1183, 229] width 83 height 62
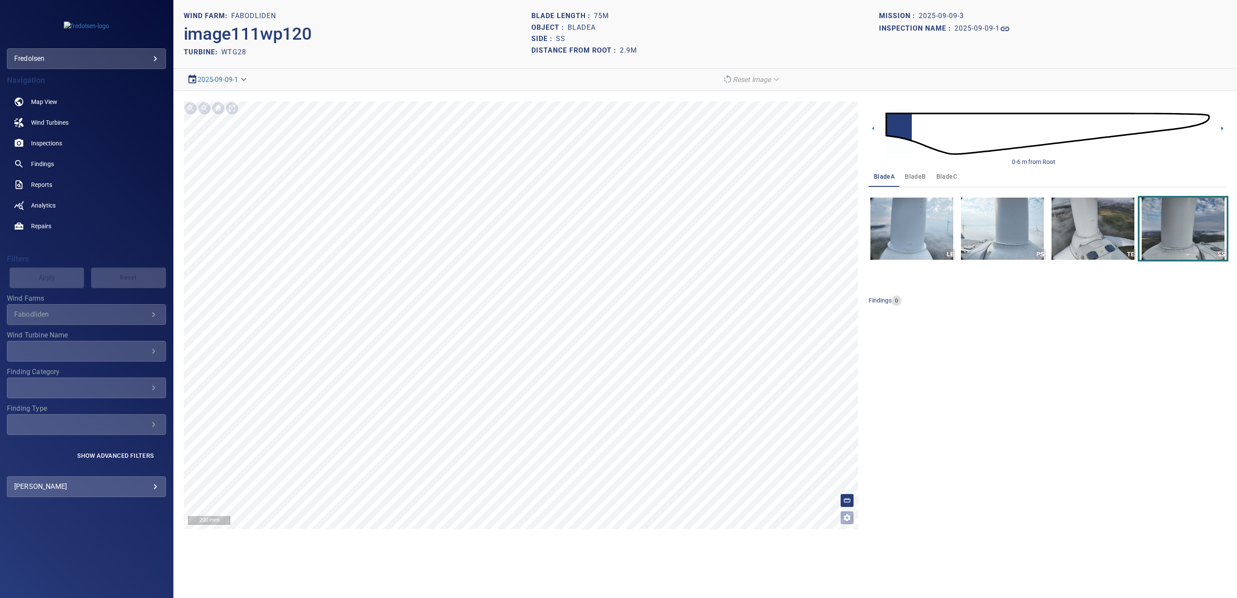
click at [822, 129] on icon at bounding box center [1222, 128] width 2 height 4
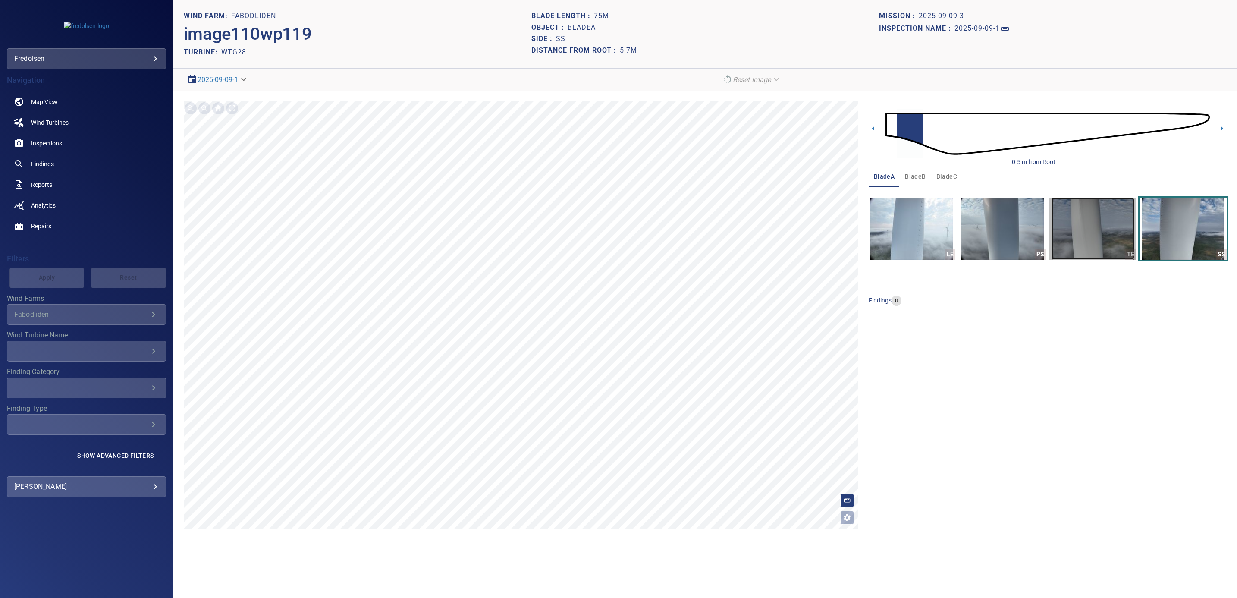
click at [822, 238] on img "button" at bounding box center [1093, 229] width 83 height 62
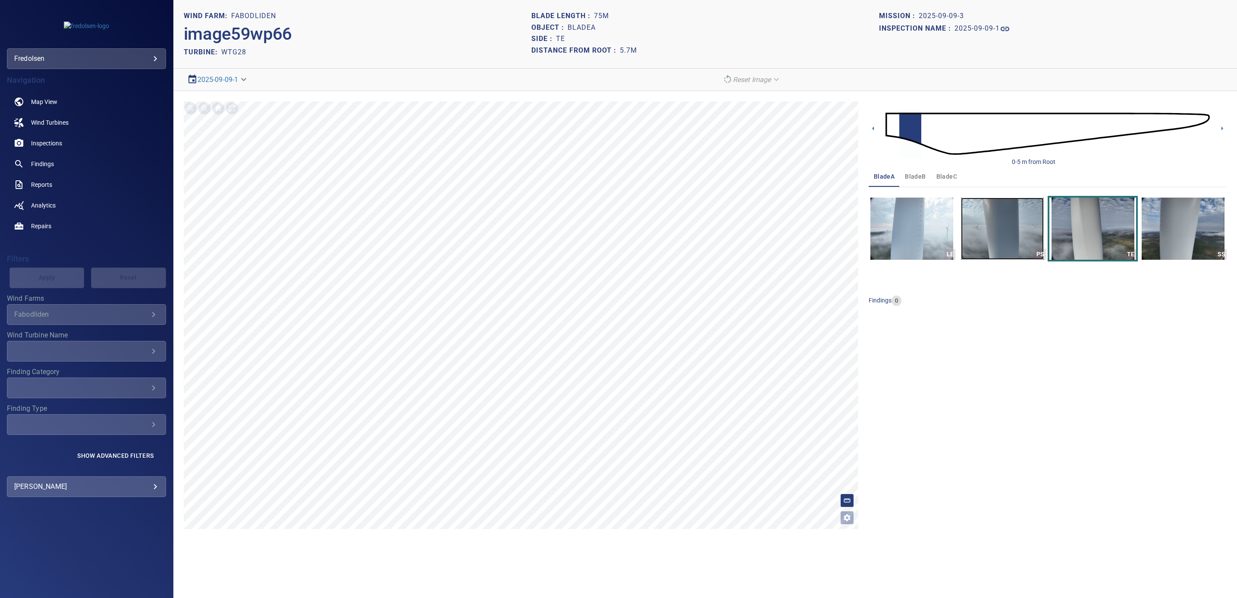
click at [822, 244] on img "button" at bounding box center [1002, 229] width 83 height 62
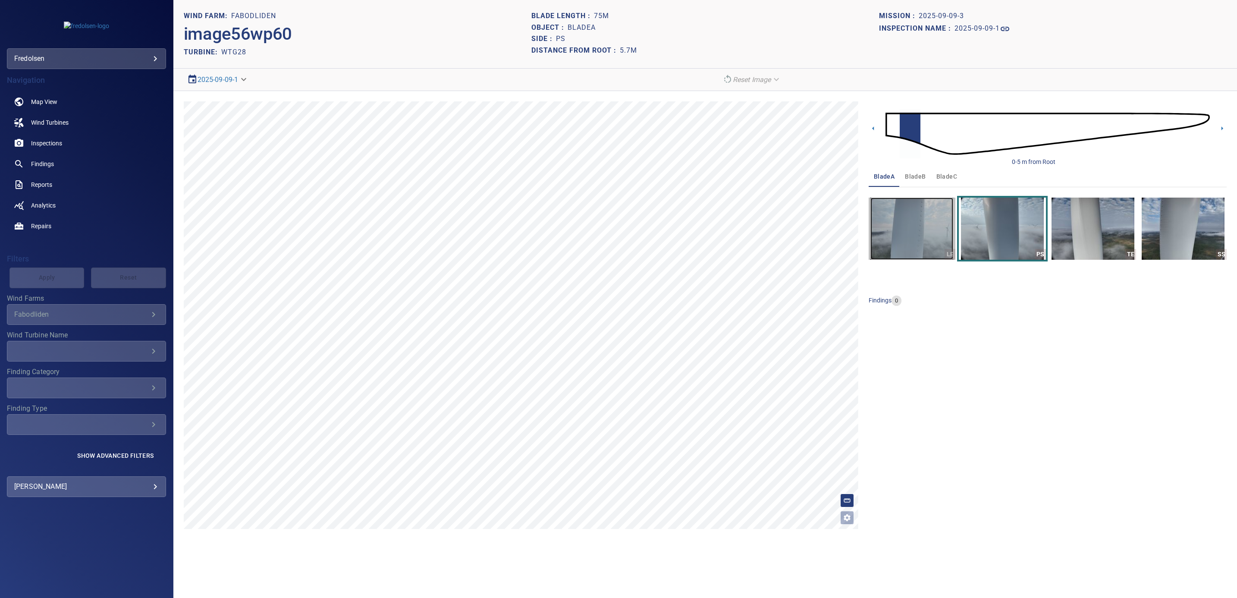
click at [822, 242] on img "button" at bounding box center [911, 229] width 83 height 62
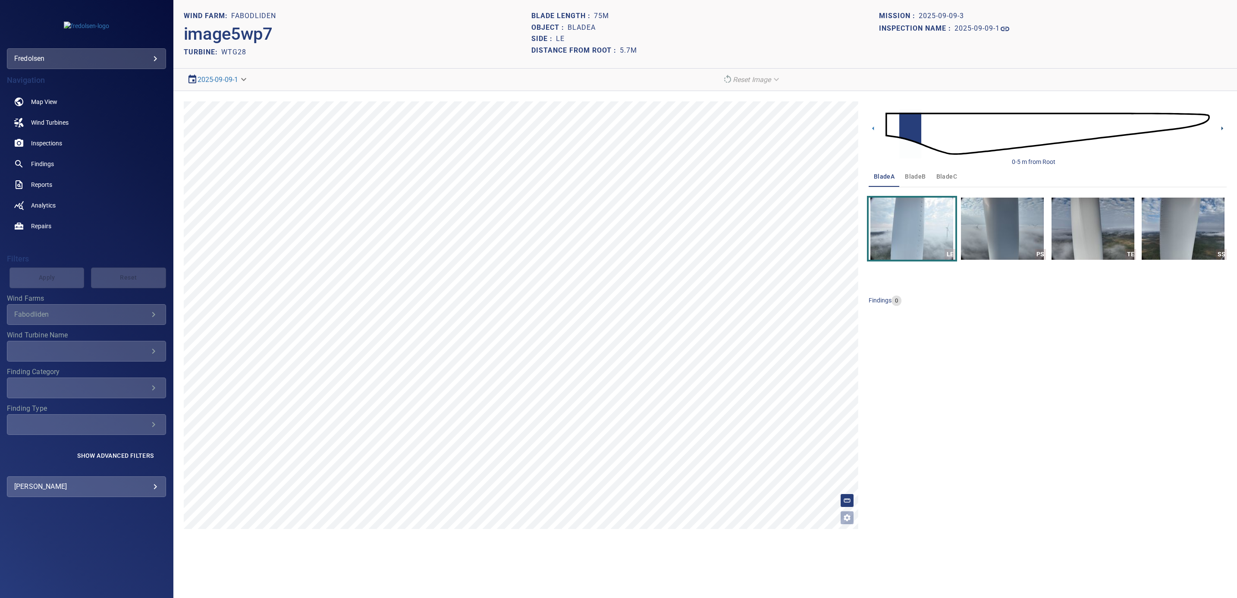
click at [822, 130] on icon at bounding box center [1222, 128] width 9 height 9
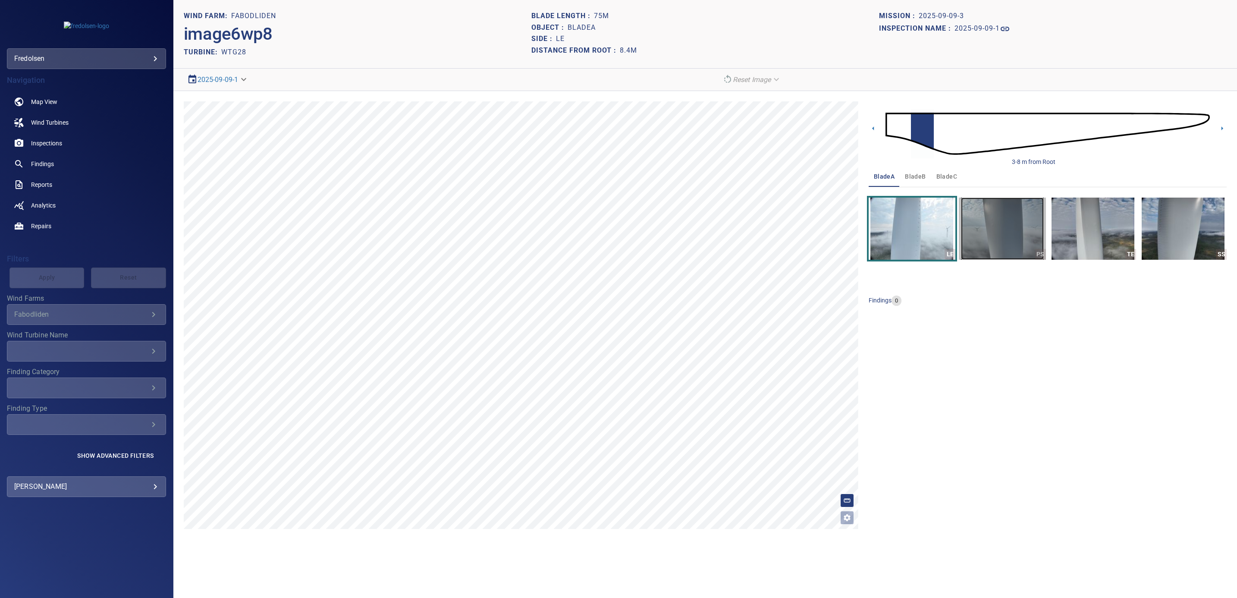
click at [822, 236] on img "button" at bounding box center [1002, 229] width 83 height 62
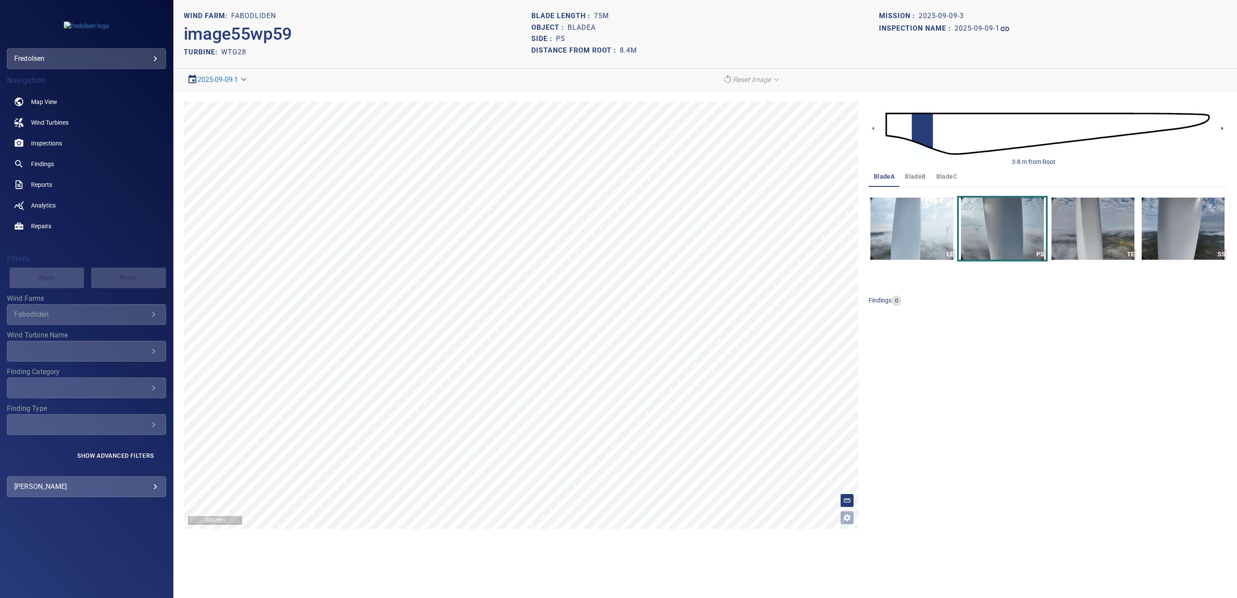
click at [822, 127] on icon at bounding box center [1222, 128] width 9 height 9
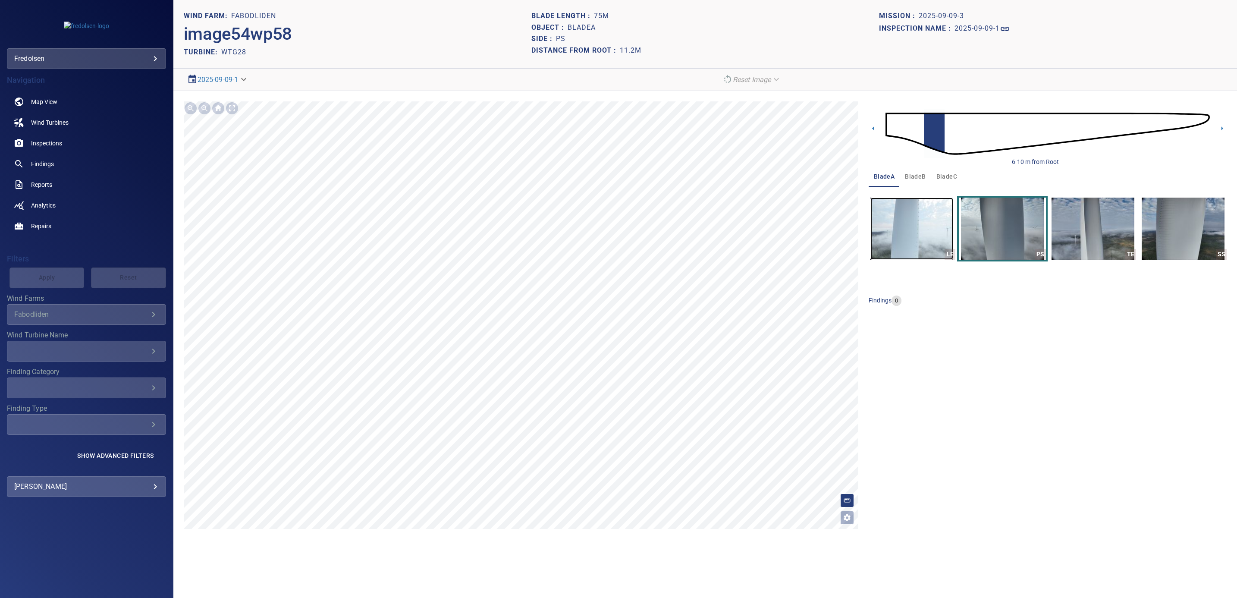
click at [822, 244] on img "button" at bounding box center [911, 229] width 83 height 62
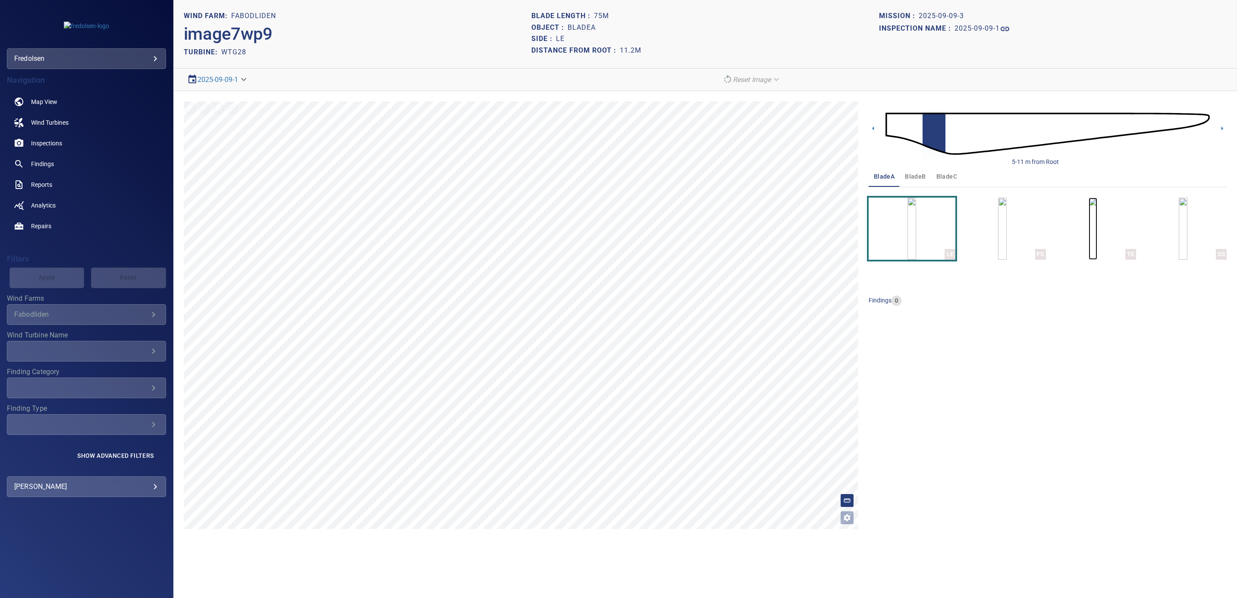
click at [822, 242] on img "button" at bounding box center [1093, 229] width 9 height 62
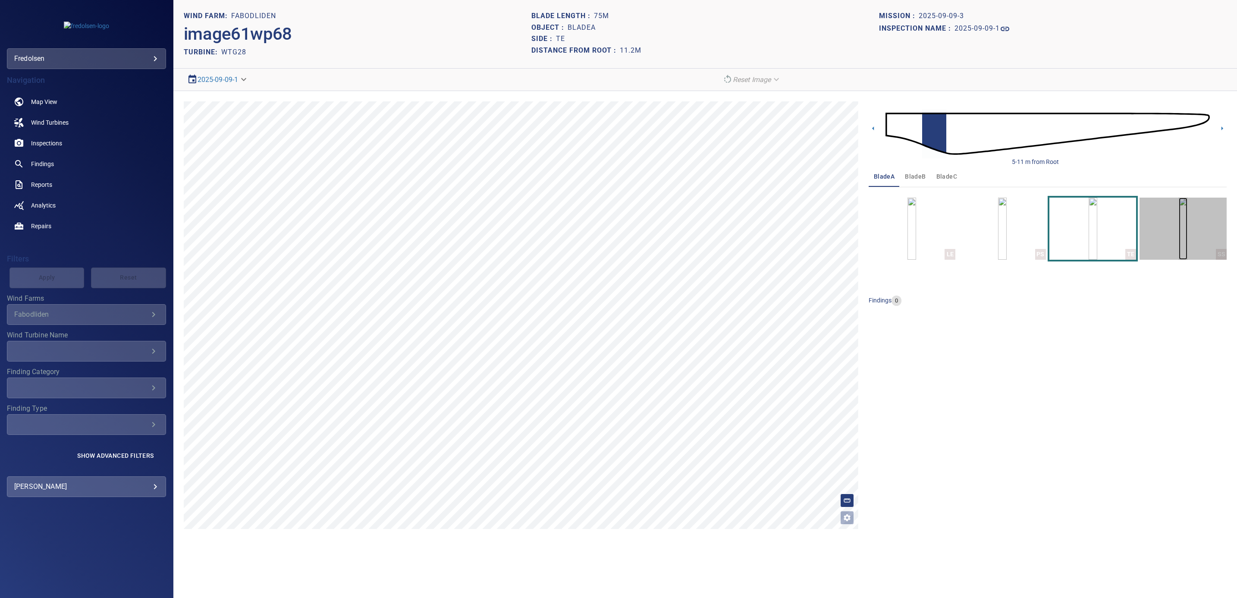
click at [822, 245] on img "button" at bounding box center [1183, 229] width 9 height 62
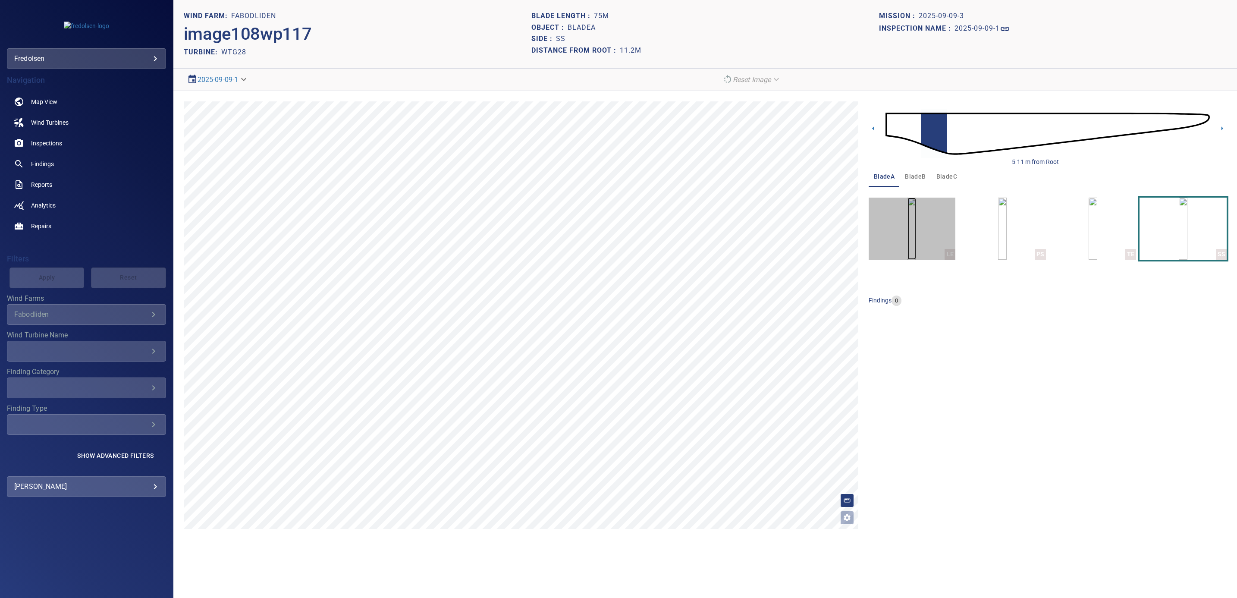
click at [822, 237] on img "button" at bounding box center [911, 229] width 9 height 62
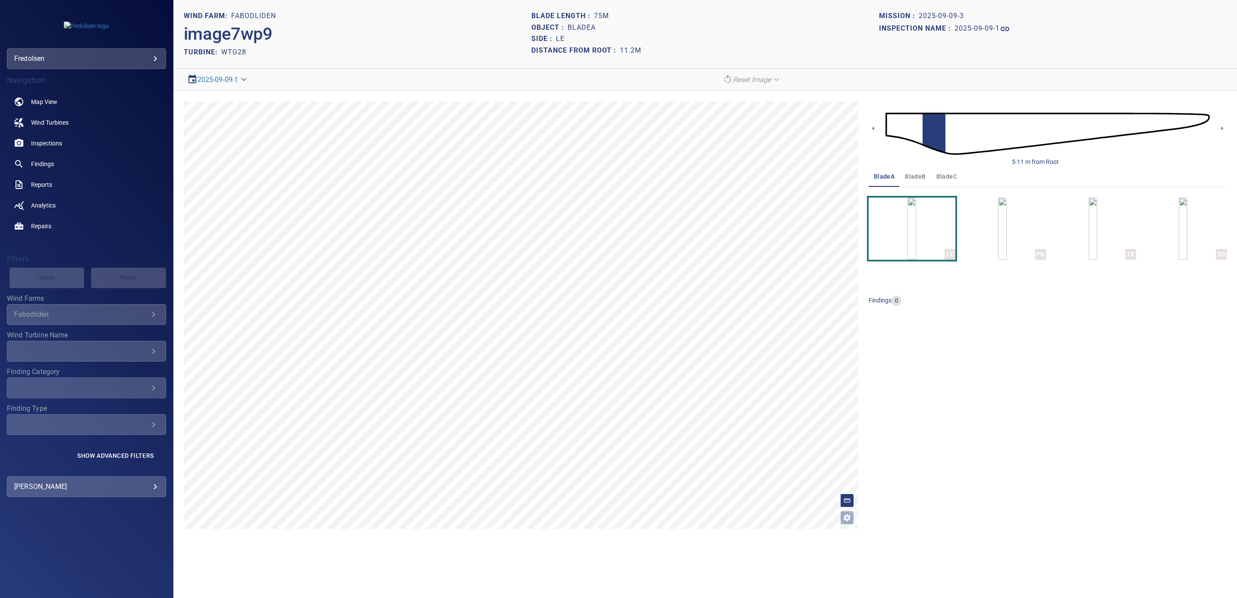
click at [822, 176] on span "bladeB" at bounding box center [915, 176] width 21 height 11
click at [822, 120] on img at bounding box center [1047, 133] width 324 height 78
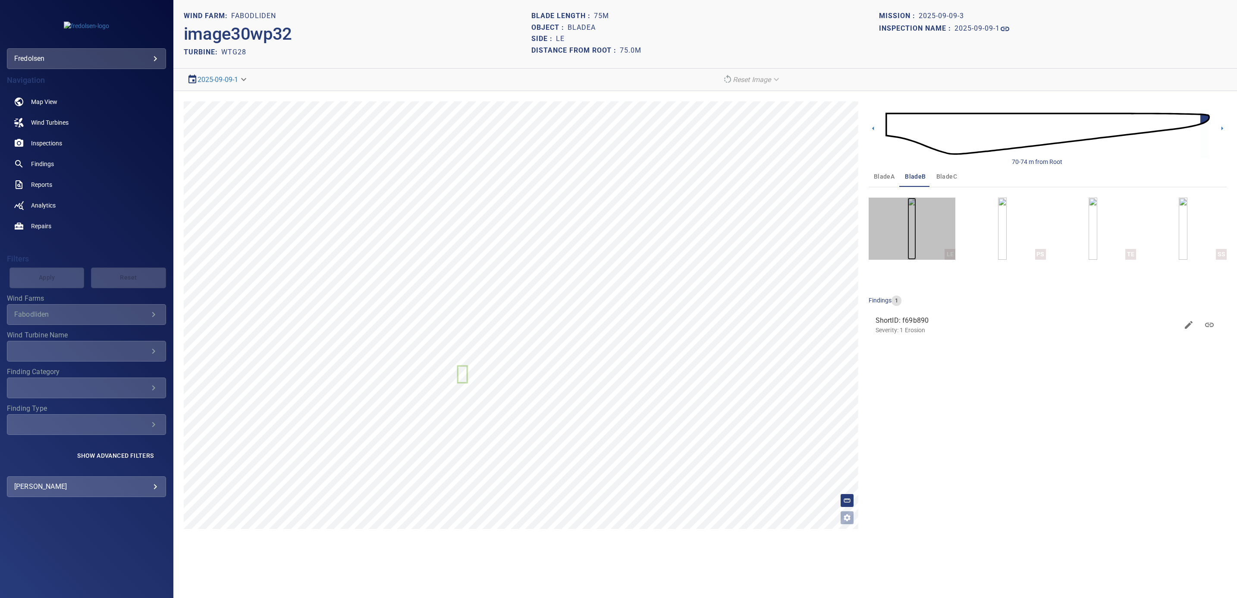
click at [822, 248] on img "button" at bounding box center [911, 229] width 9 height 62
